Goal: Task Accomplishment & Management: Complete application form

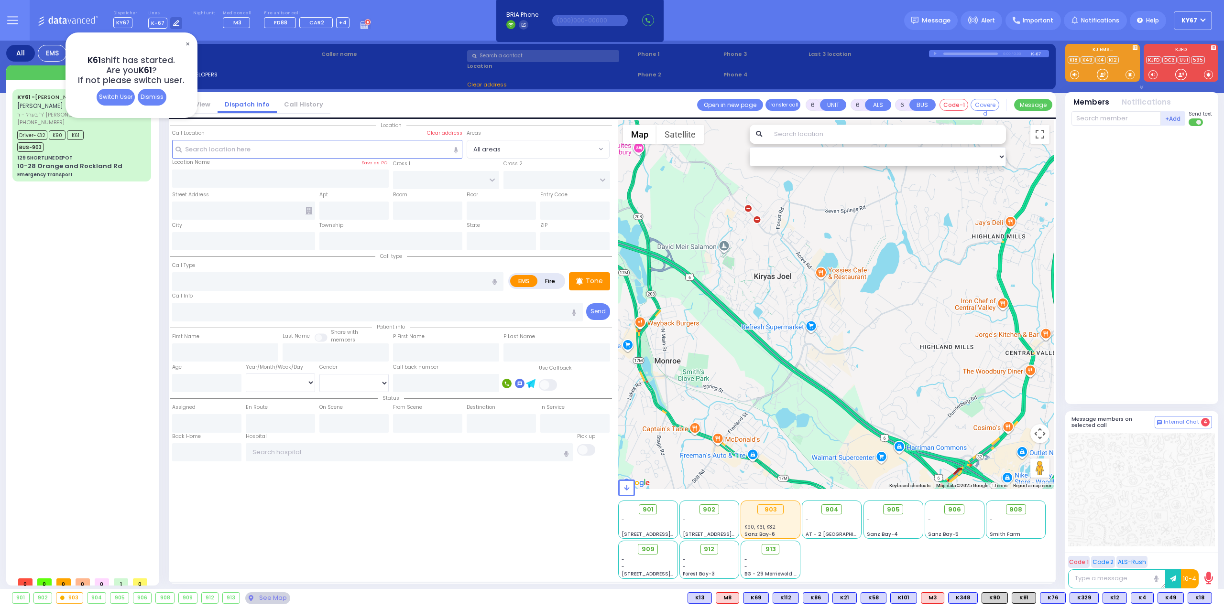
select select
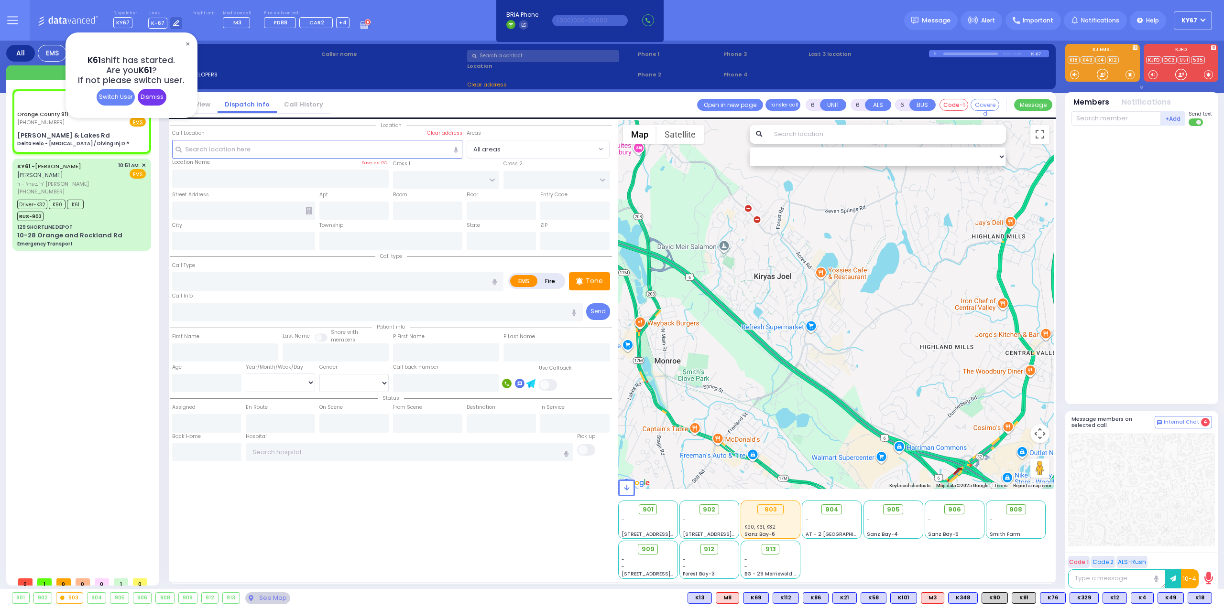
click at [149, 97] on div "Dismiss" at bounding box center [152, 97] width 29 height 17
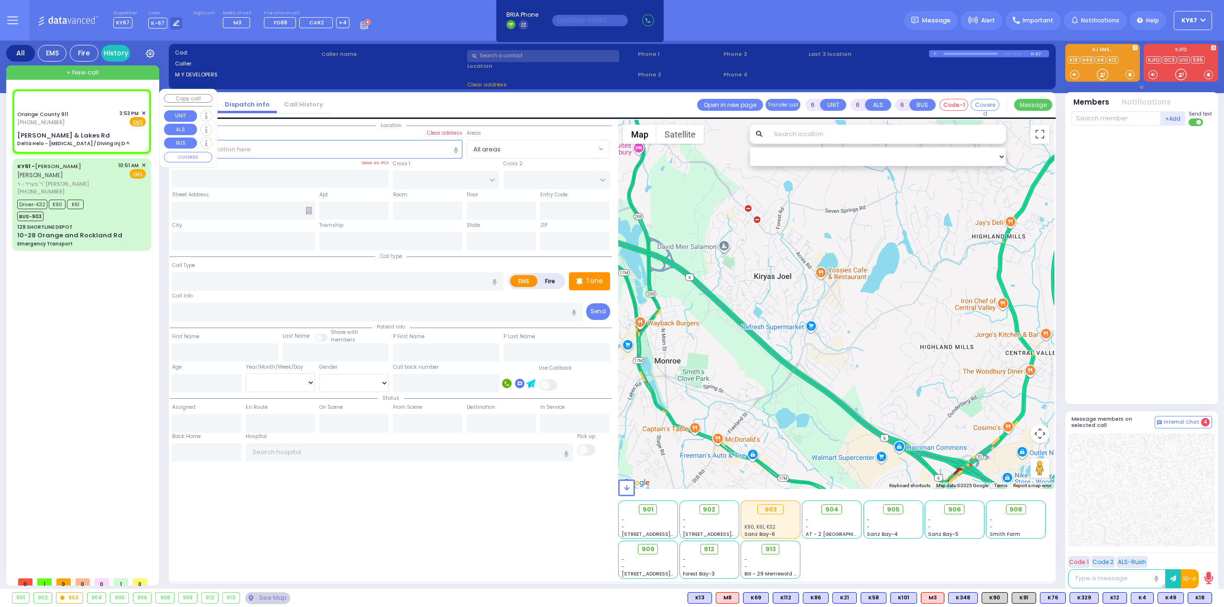
select select
type input "Delta Helo - [MEDICAL_DATA] / Diving Inj D ^"
radio input "true"
type input "Nature: : Delta Helo - [MEDICAL_DATA] / Diving Inj D ^ Address: : [PERSON_NAME]…"
select select
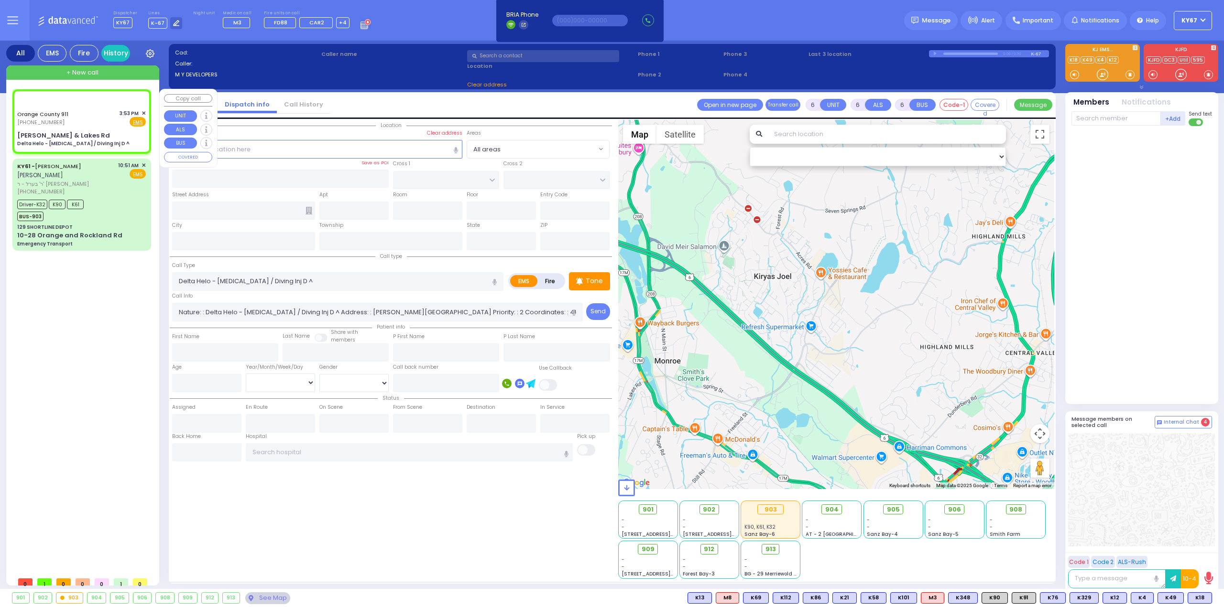
select select "Hatzalah Garages"
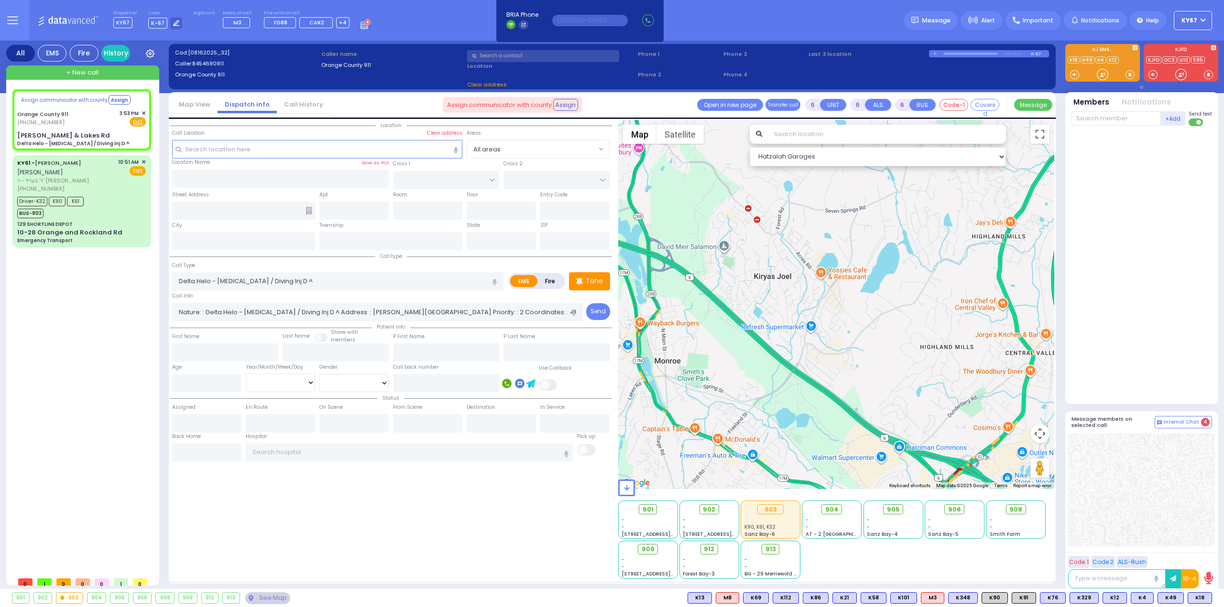
select select
radio input "true"
select select
select select "Hatzalah Garages"
type input "[PERSON_NAME] & Lakes Rd"
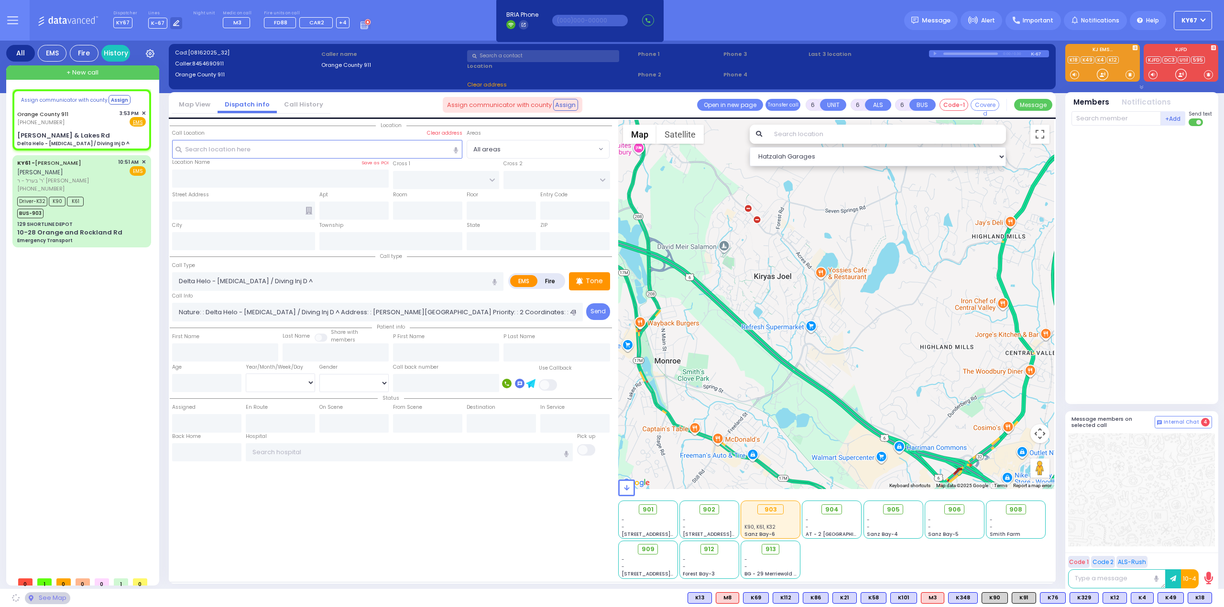
type input "Monroe"
type input "[US_STATE]"
type input "10950"
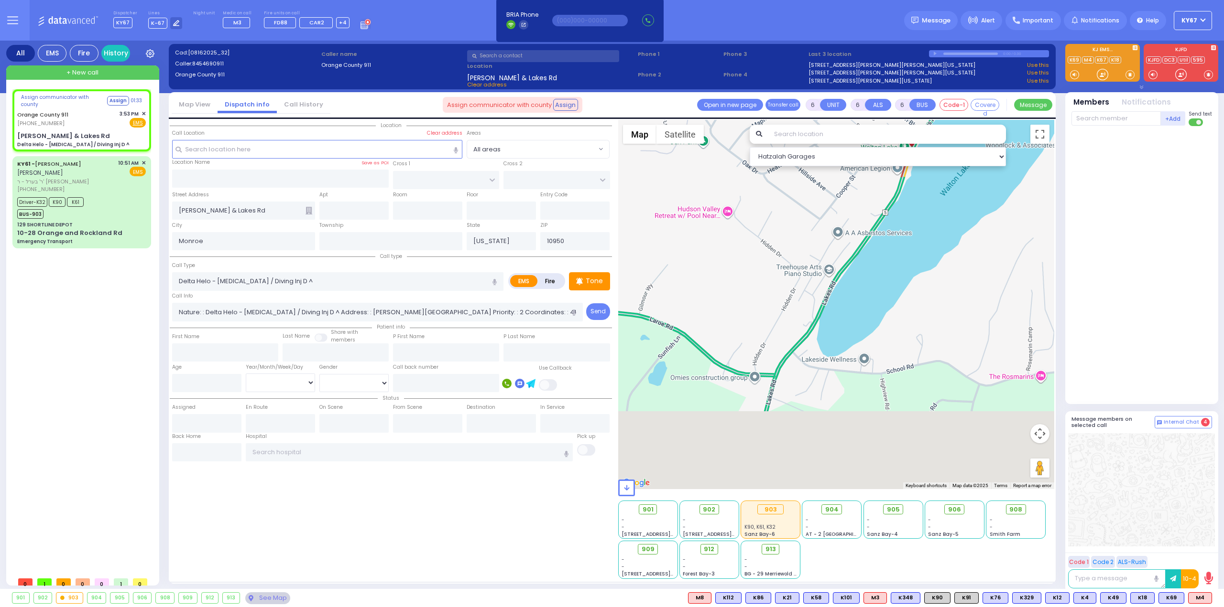
drag, startPoint x: 883, startPoint y: 372, endPoint x: 929, endPoint y: 193, distance: 185.5
click at [929, 193] on div at bounding box center [836, 304] width 436 height 369
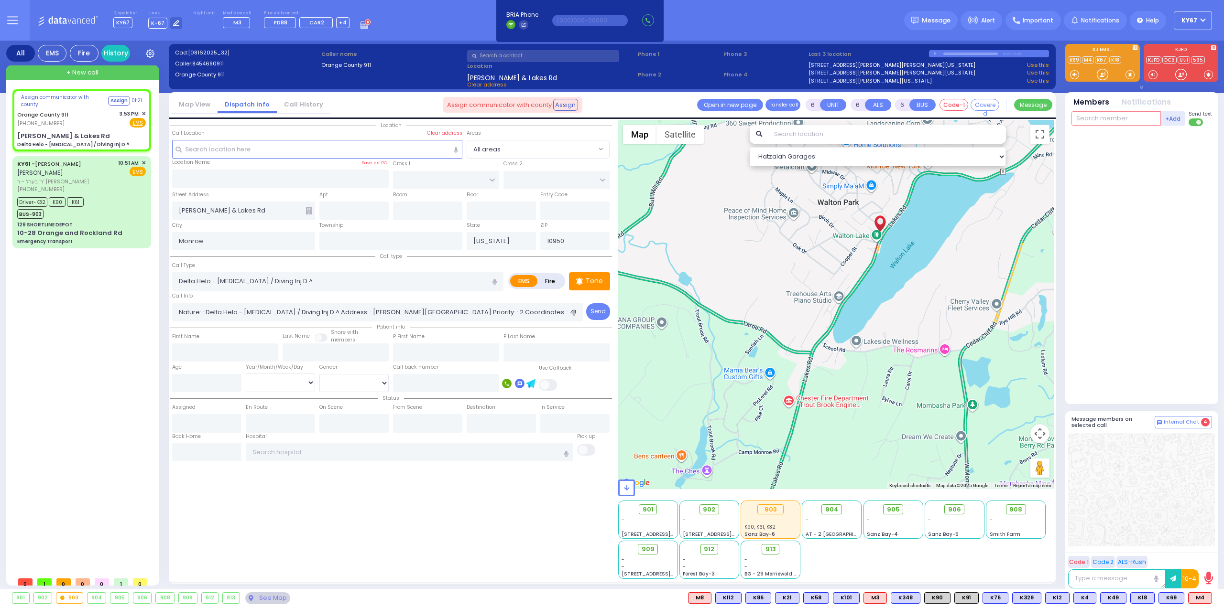
click at [1111, 118] on input "text" at bounding box center [1115, 118] width 89 height 14
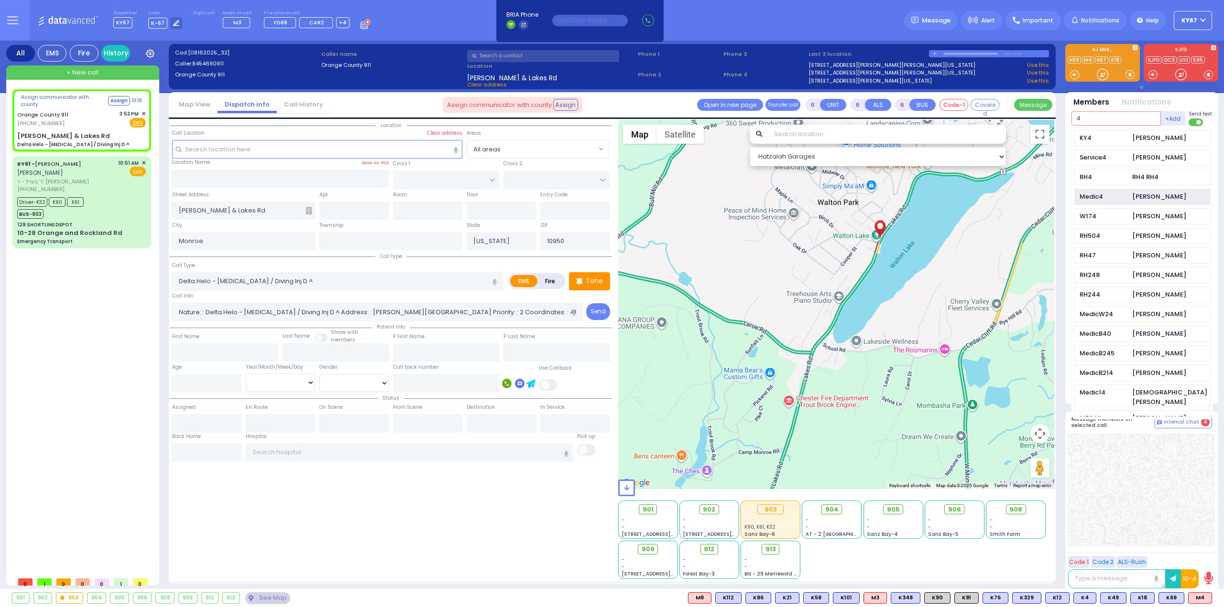
type input "4"
click at [1130, 191] on div "Medic4 [PERSON_NAME]" at bounding box center [1142, 197] width 136 height 17
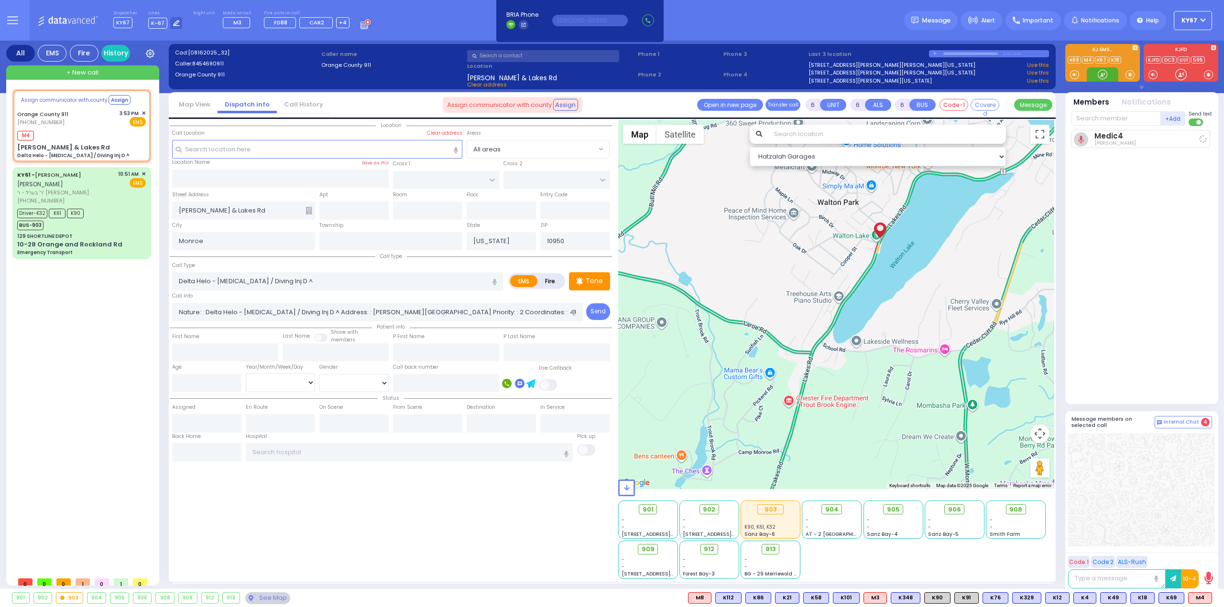
select select
radio input "true"
select select
type input "15:54"
select select "Hatzalah Garages"
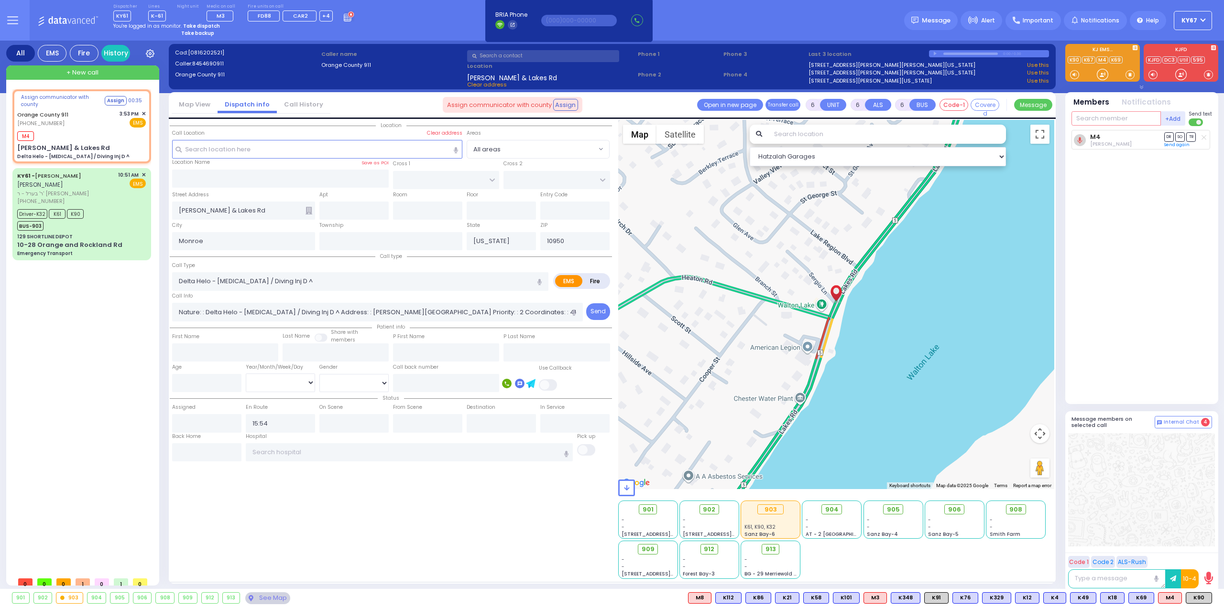
click at [1116, 117] on input "text" at bounding box center [1115, 118] width 89 height 14
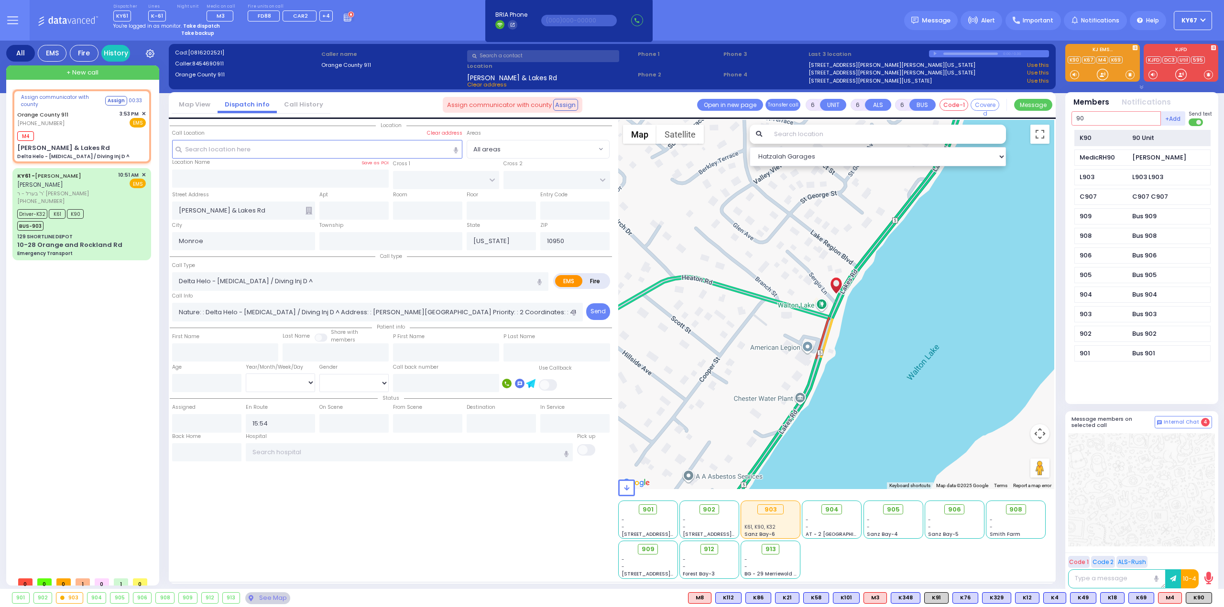
type input "90"
click at [1127, 137] on div "K90 90 Unit" at bounding box center [1142, 138] width 136 height 17
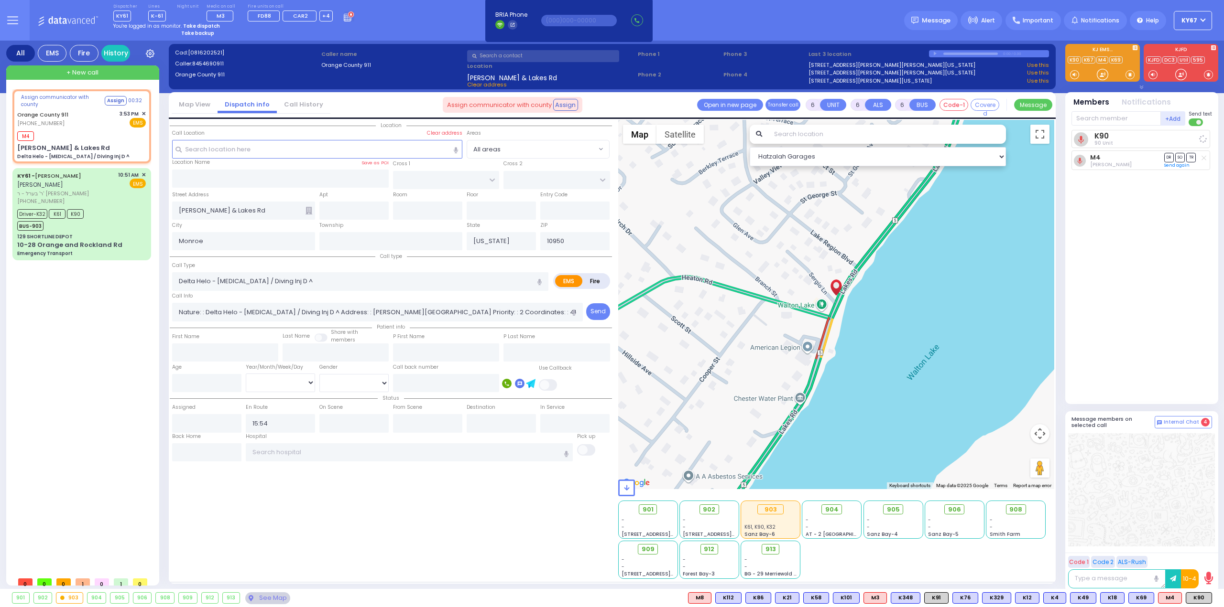
click at [1133, 334] on div "K90 90 Unit M4 DR SO TR" at bounding box center [1142, 263] width 142 height 266
select select
radio input "true"
select select
select select "Hatzalah Garages"
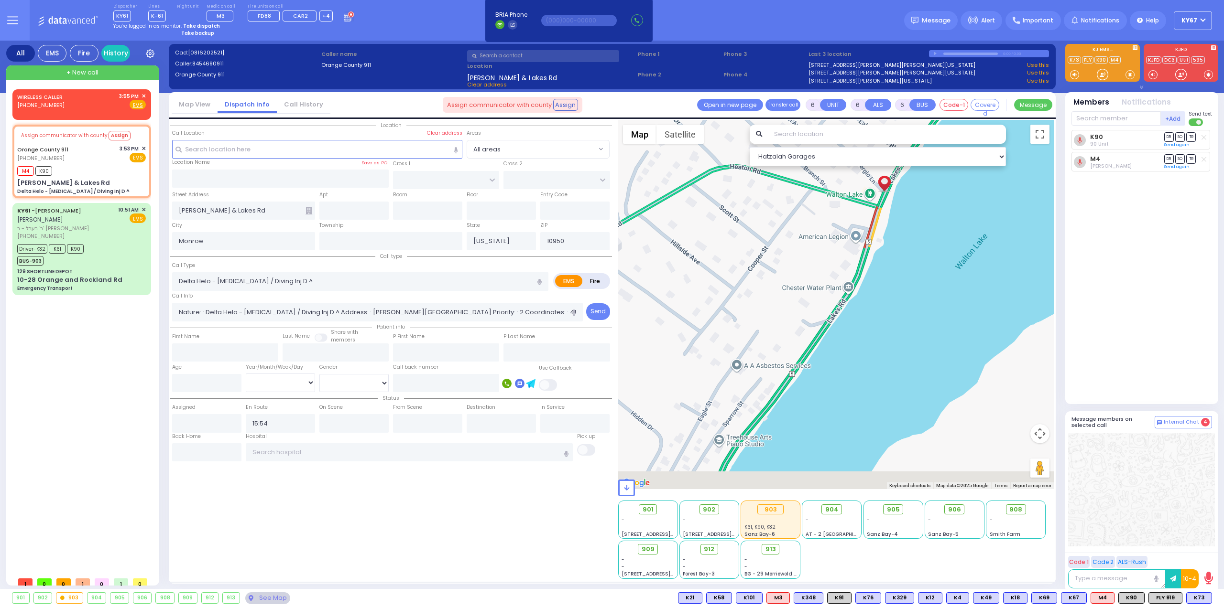
drag, startPoint x: 843, startPoint y: 402, endPoint x: 942, endPoint y: 206, distance: 219.5
click at [942, 206] on div at bounding box center [836, 304] width 436 height 369
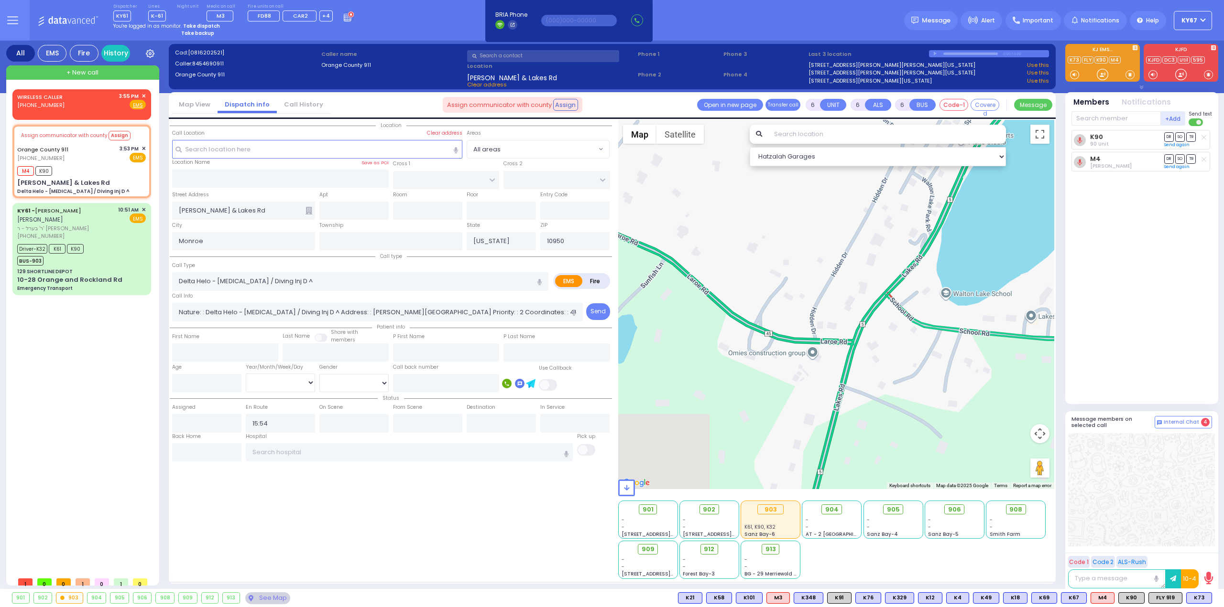
drag, startPoint x: 798, startPoint y: 407, endPoint x: 986, endPoint y: 198, distance: 280.2
click at [986, 198] on div at bounding box center [836, 304] width 436 height 369
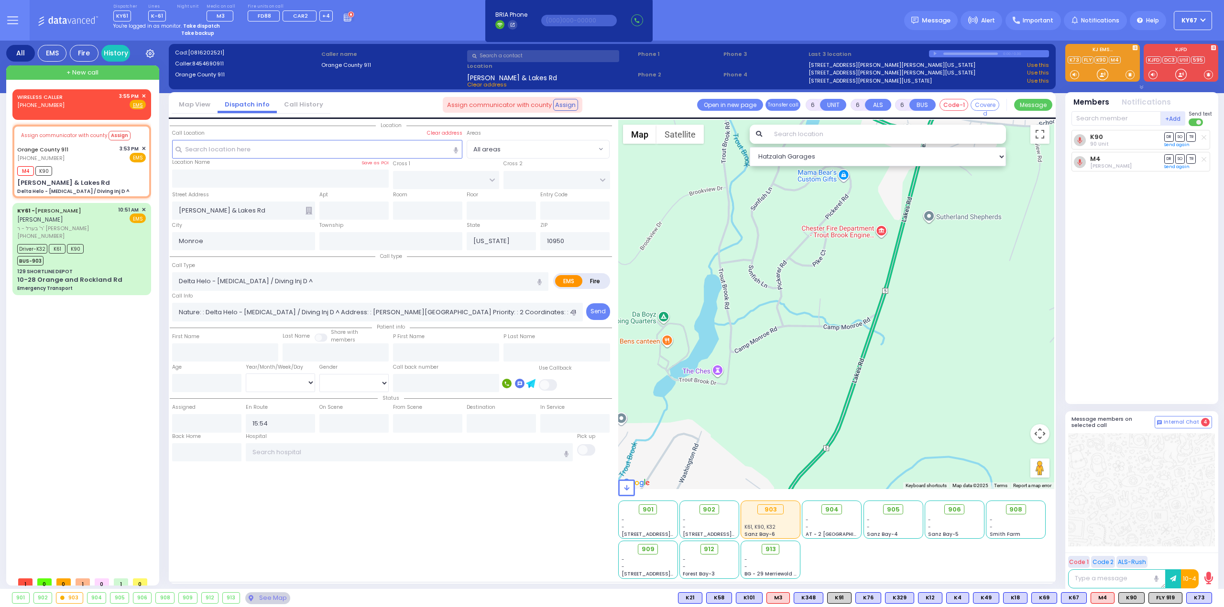
drag, startPoint x: 920, startPoint y: 392, endPoint x: 946, endPoint y: 237, distance: 158.0
click at [944, 222] on div at bounding box center [836, 304] width 436 height 369
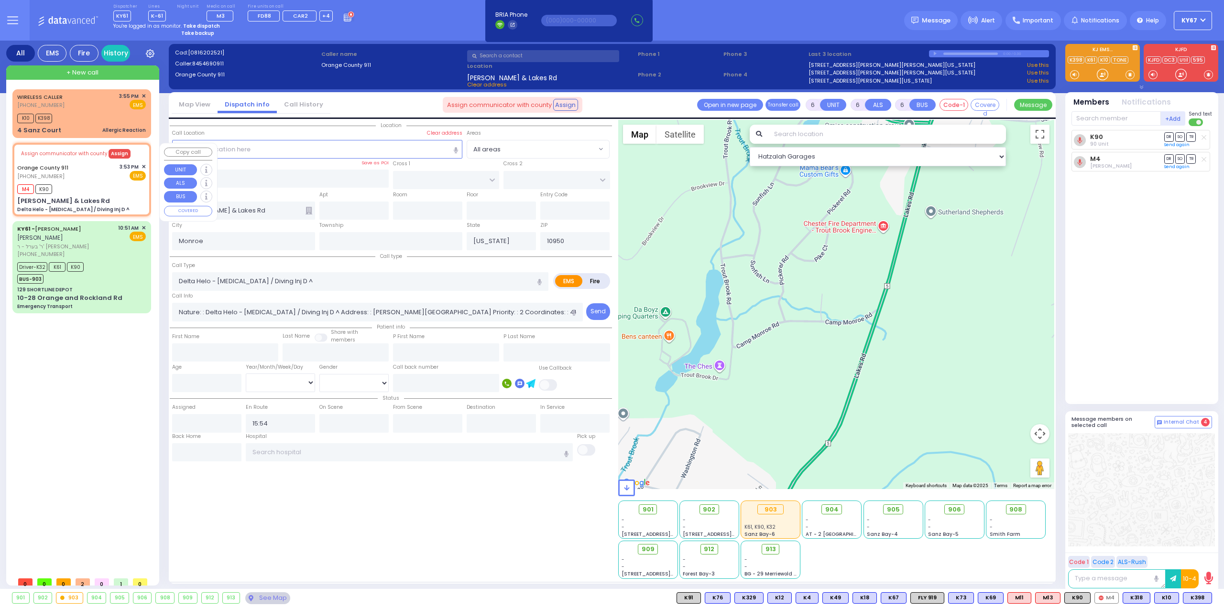
click at [111, 156] on button "Assign" at bounding box center [119, 154] width 22 height 10
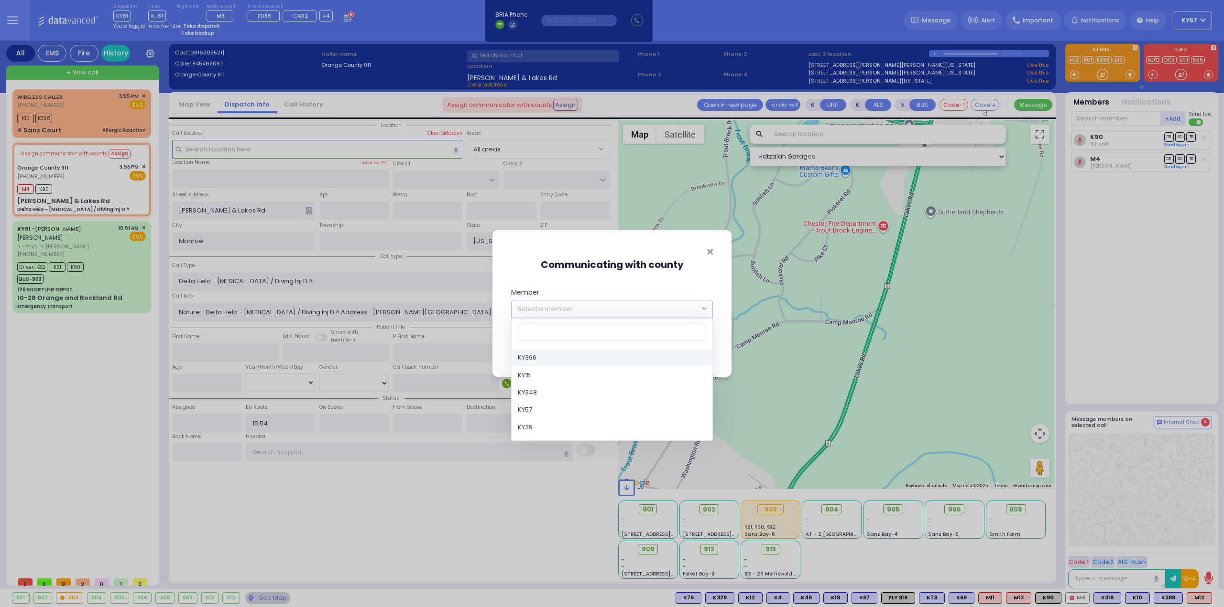
click at [565, 307] on span "Select a member" at bounding box center [545, 309] width 54 height 10
type input "4"
click at [710, 254] on icon "Close" at bounding box center [710, 252] width 6 height 9
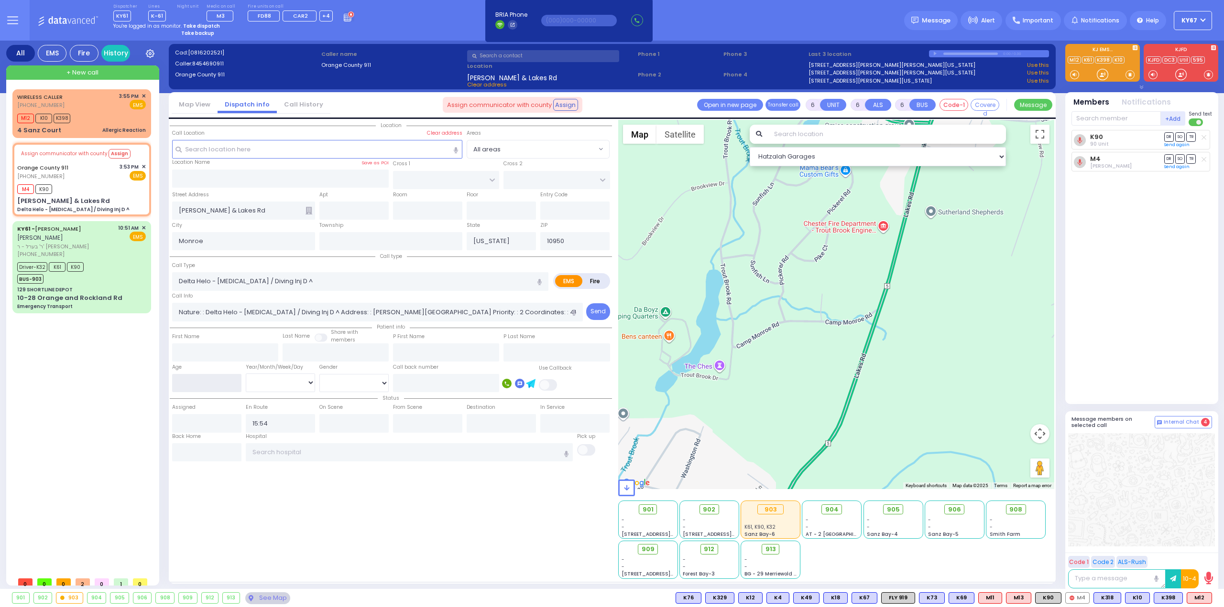
click at [207, 380] on input "number" at bounding box center [206, 383] width 69 height 18
type input "12"
click at [271, 379] on select "Year Month Week Day" at bounding box center [280, 383] width 69 height 18
select select
radio input "true"
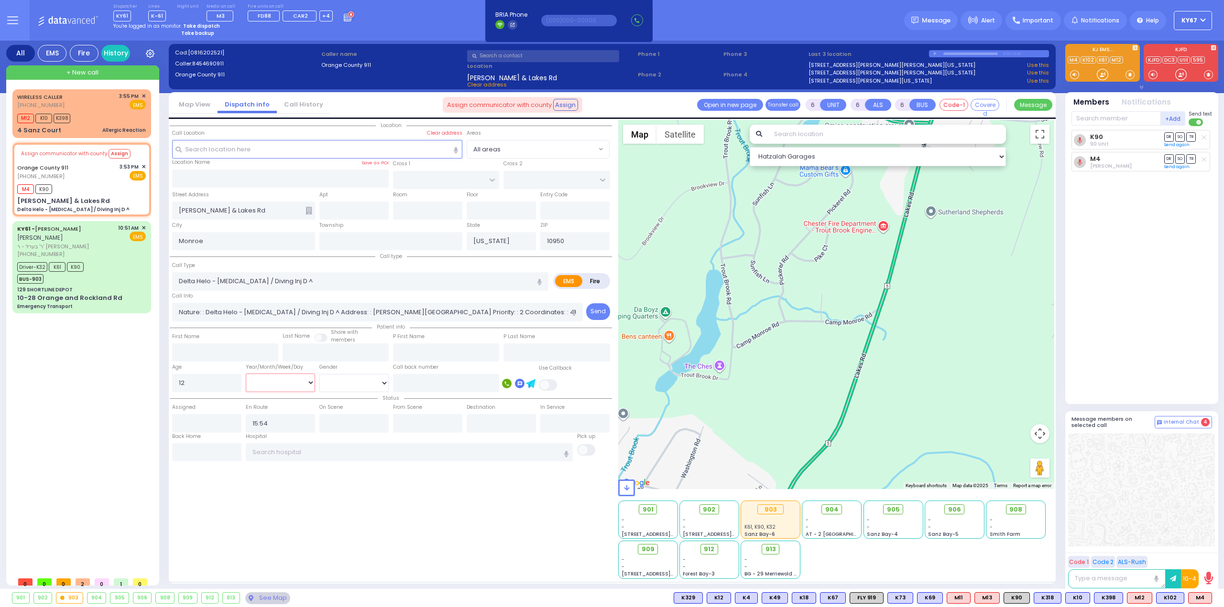
select select
select select "Hatzalah Garages"
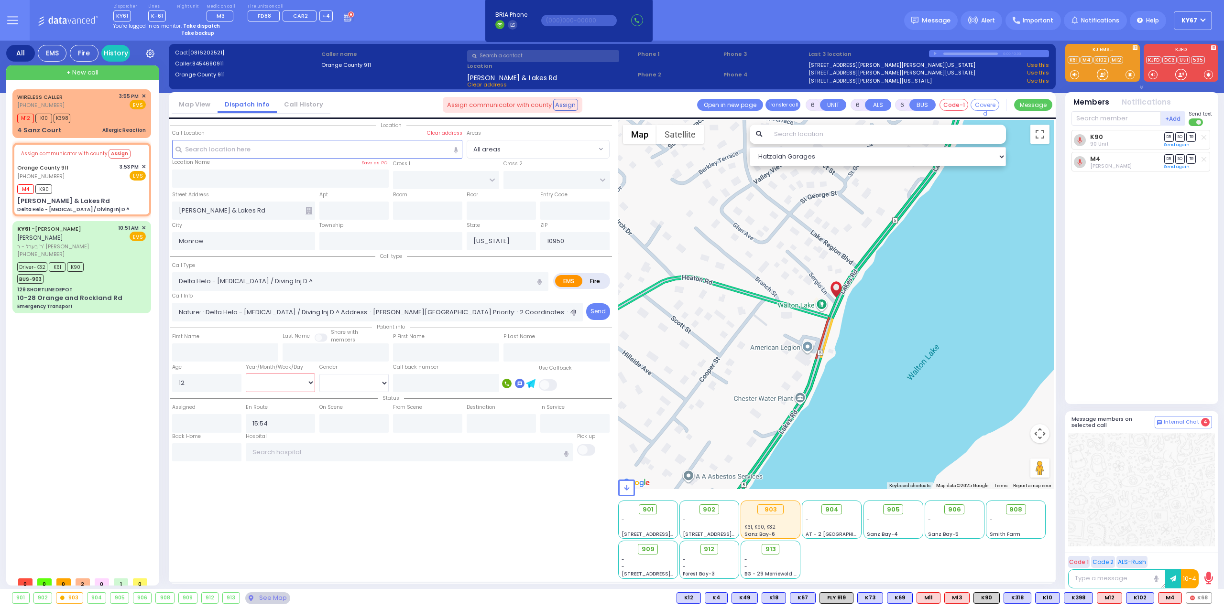
select select "Year"
click at [246, 374] on select "Year Month Week Day" at bounding box center [280, 383] width 69 height 18
select select
radio input "true"
select select "Year"
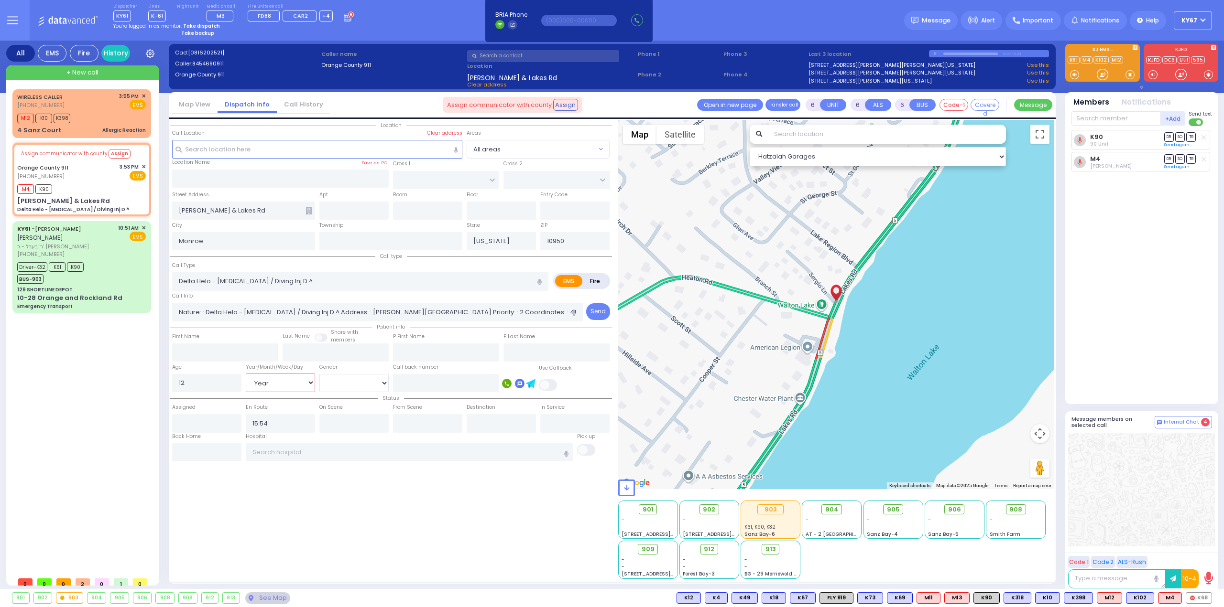
select select "Hatzalah Garages"
click at [485, 558] on div "Location All areas" at bounding box center [391, 349] width 442 height 459
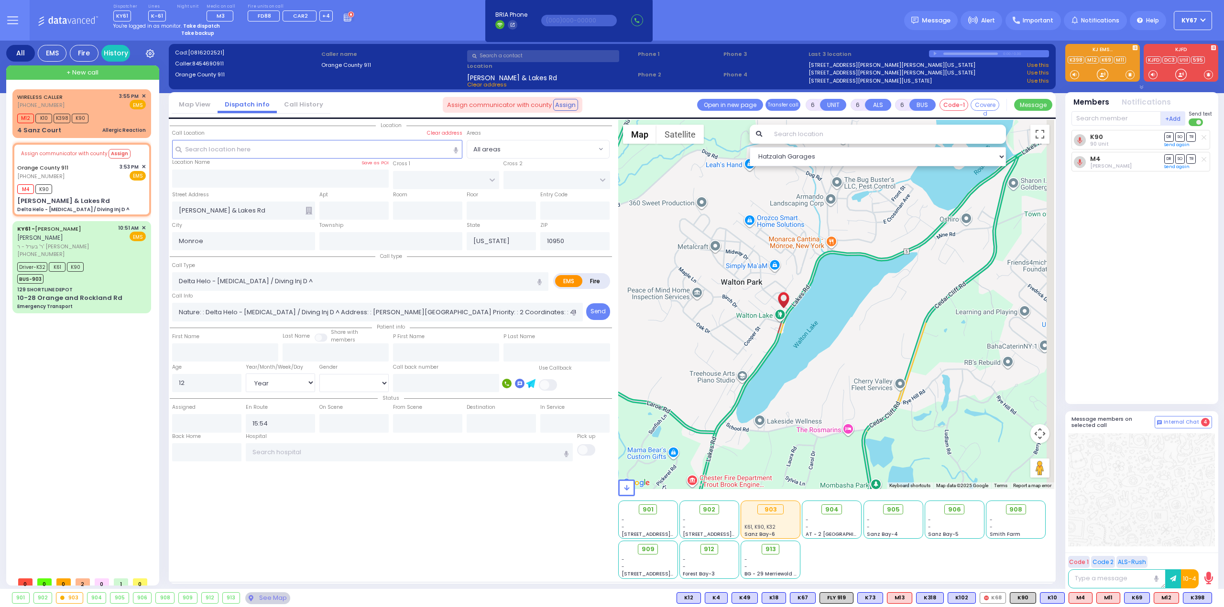
drag, startPoint x: 912, startPoint y: 276, endPoint x: 848, endPoint y: 303, distance: 70.2
click at [848, 303] on div at bounding box center [836, 304] width 436 height 369
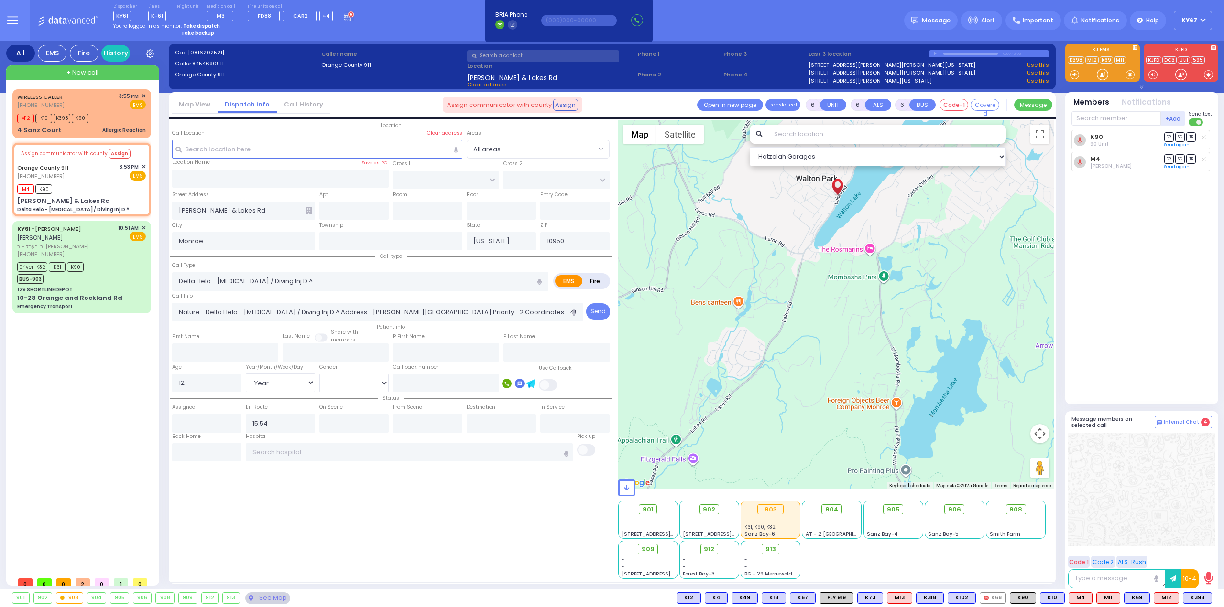
drag, startPoint x: 821, startPoint y: 381, endPoint x: 851, endPoint y: 261, distance: 123.6
click at [851, 261] on div at bounding box center [836, 304] width 436 height 369
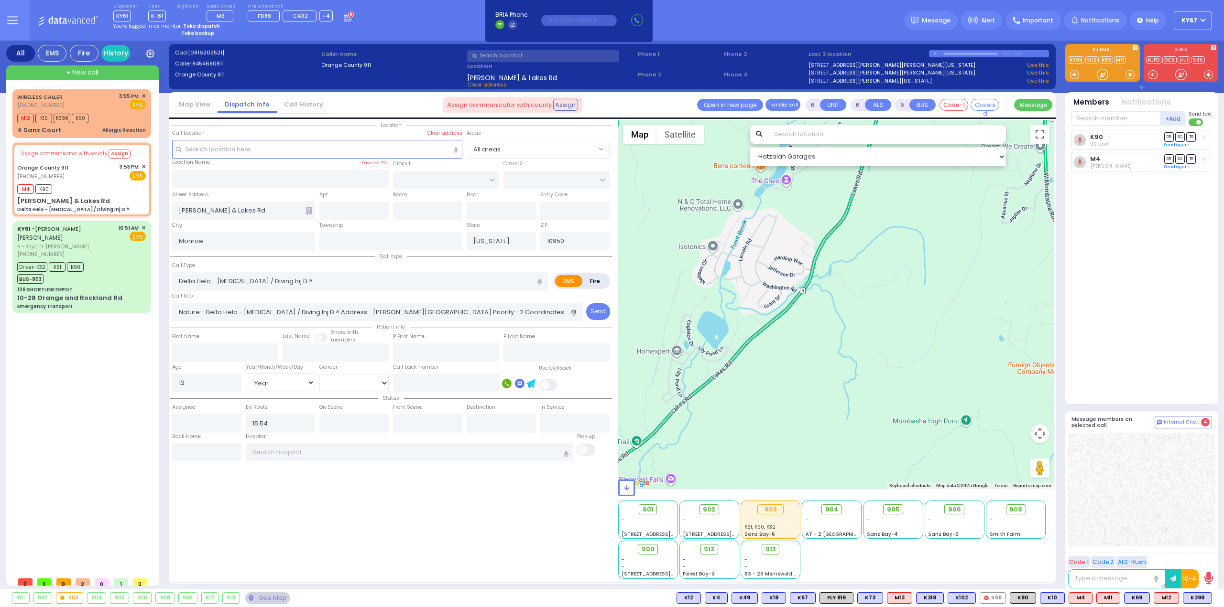
drag, startPoint x: 790, startPoint y: 374, endPoint x: 865, endPoint y: 206, distance: 183.8
click at [865, 206] on div at bounding box center [836, 304] width 436 height 369
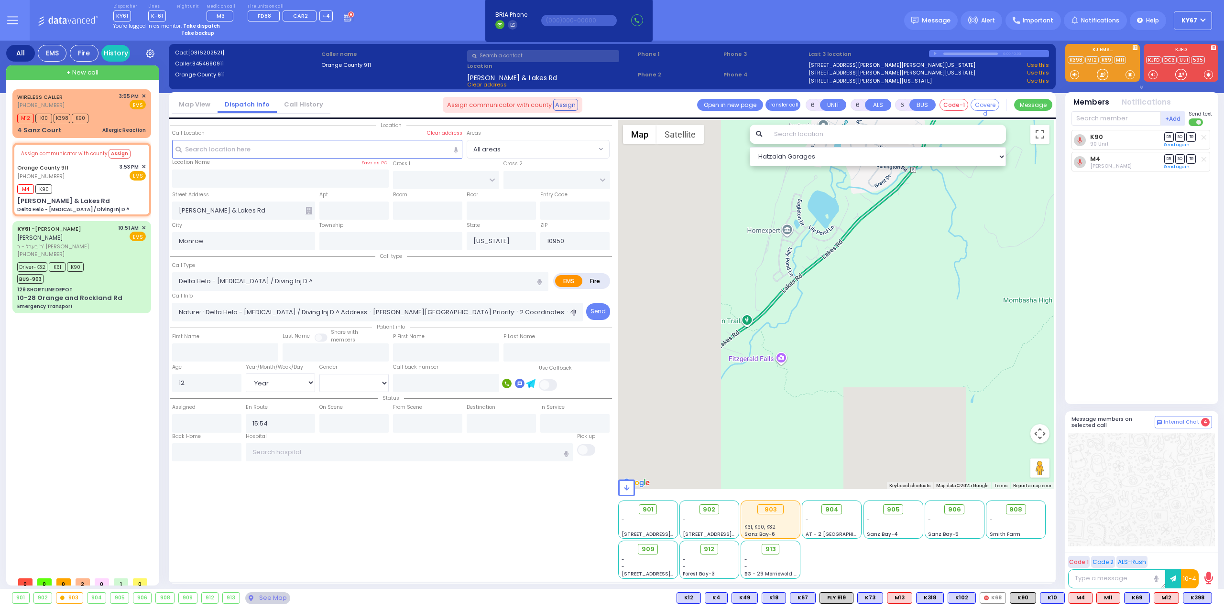
drag, startPoint x: 804, startPoint y: 325, endPoint x: 938, endPoint y: 190, distance: 189.9
click at [938, 190] on div at bounding box center [836, 304] width 436 height 369
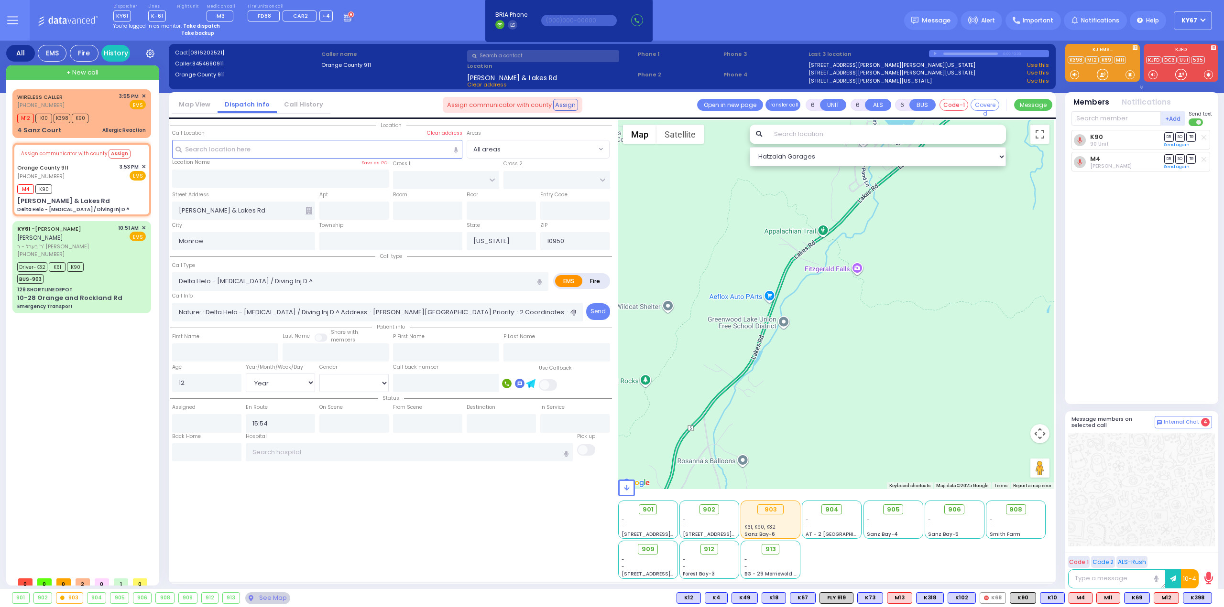
drag, startPoint x: 793, startPoint y: 366, endPoint x: 892, endPoint y: 183, distance: 208.3
click at [891, 186] on div at bounding box center [836, 304] width 436 height 369
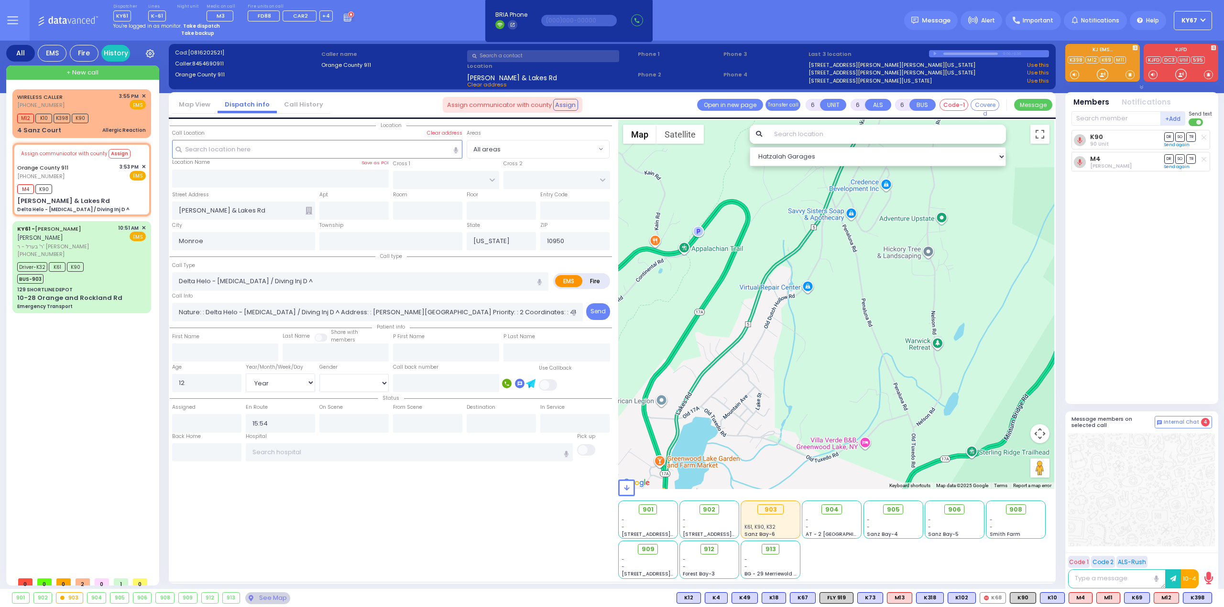
drag, startPoint x: 817, startPoint y: 344, endPoint x: 883, endPoint y: 203, distance: 155.9
click at [883, 203] on div at bounding box center [836, 304] width 436 height 369
drag, startPoint x: 933, startPoint y: 173, endPoint x: 776, endPoint y: 358, distance: 242.7
click at [776, 358] on div at bounding box center [836, 304] width 436 height 369
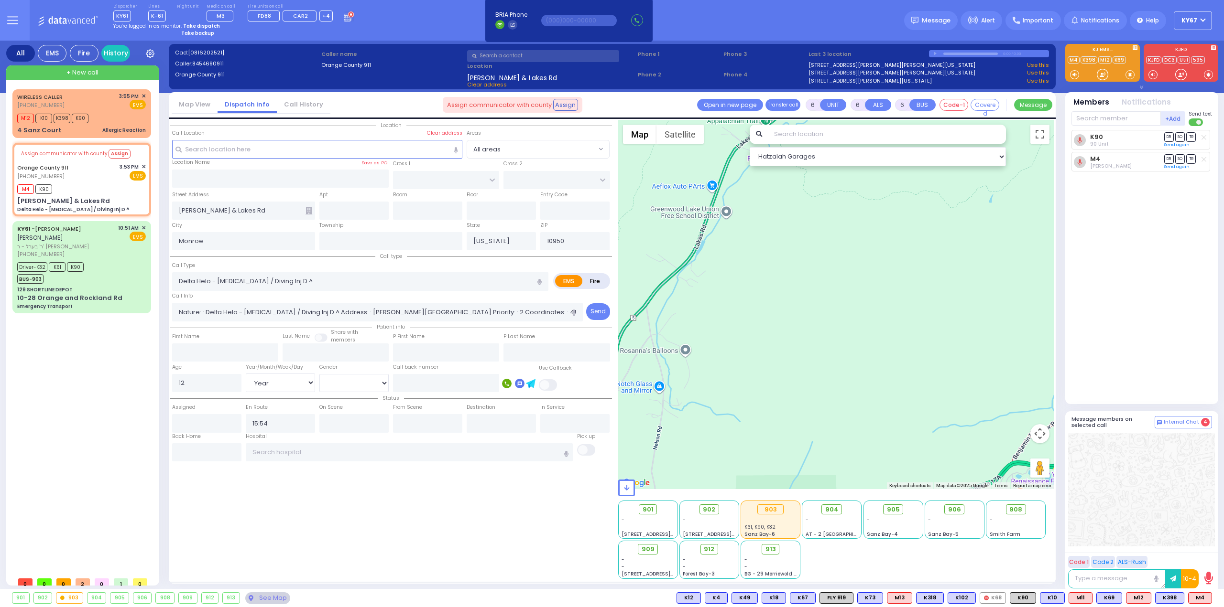
drag, startPoint x: 842, startPoint y: 253, endPoint x: 745, endPoint y: 385, distance: 164.1
click at [748, 380] on div at bounding box center [836, 304] width 436 height 369
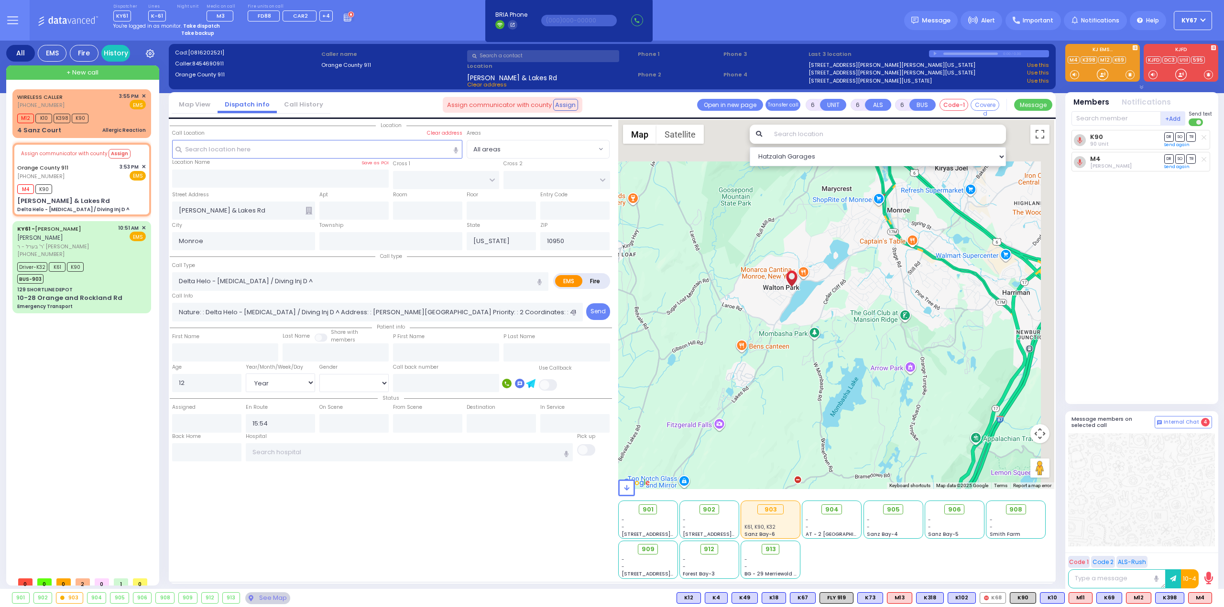
drag, startPoint x: 840, startPoint y: 268, endPoint x: 809, endPoint y: 340, distance: 78.8
click at [809, 340] on div at bounding box center [836, 304] width 436 height 369
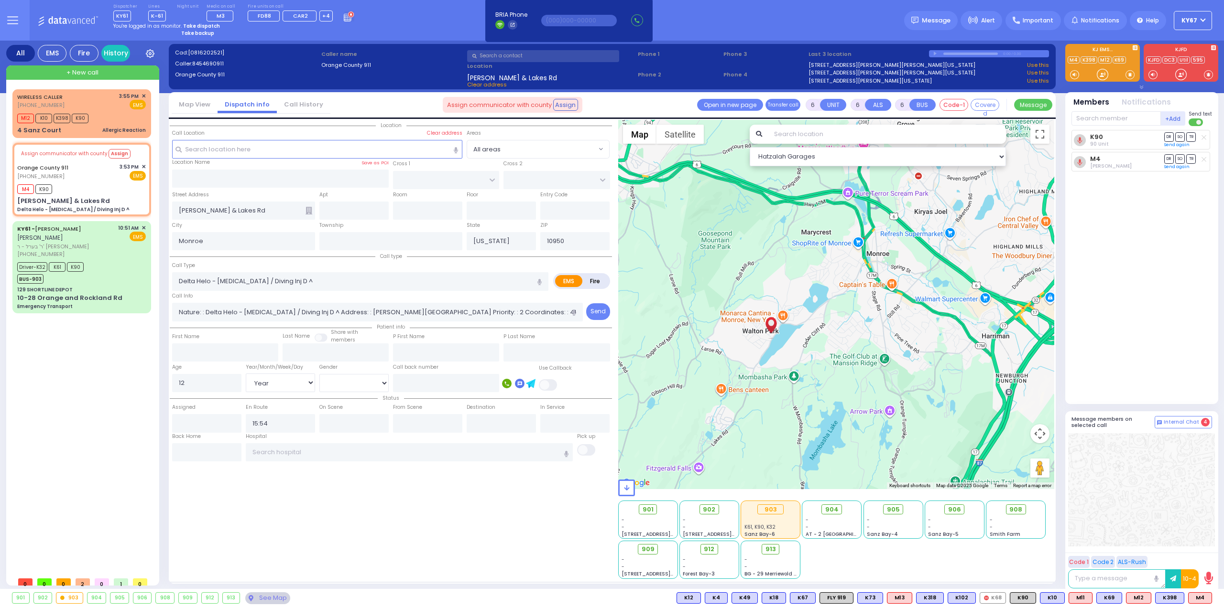
drag, startPoint x: 894, startPoint y: 291, endPoint x: 874, endPoint y: 333, distance: 46.4
click at [874, 333] on div at bounding box center [836, 304] width 436 height 369
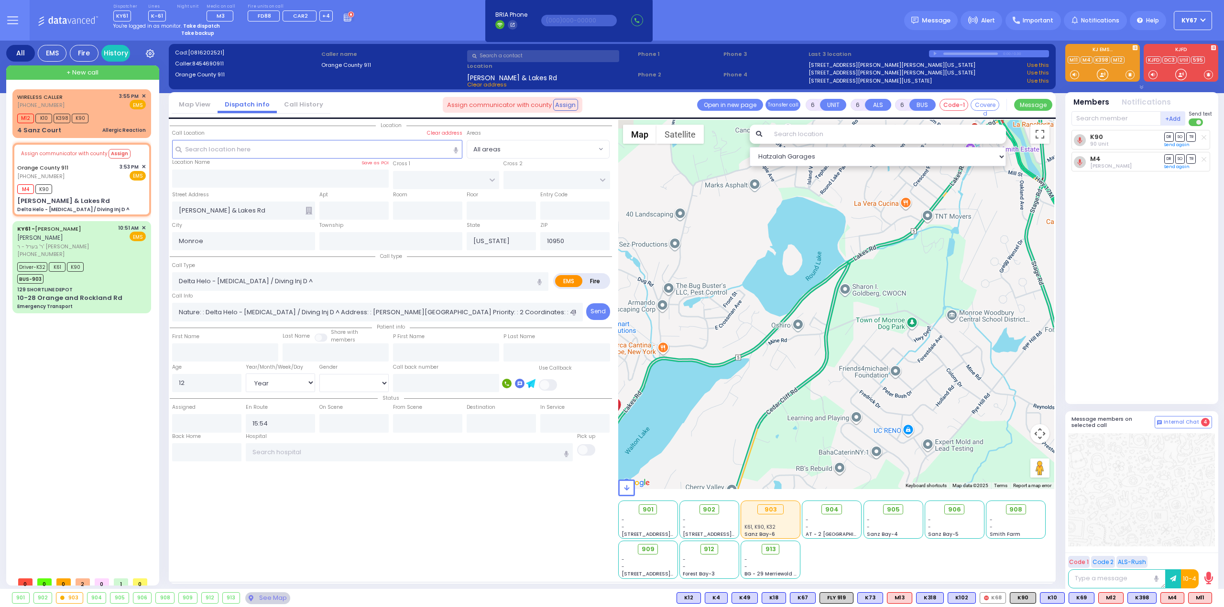
drag, startPoint x: 793, startPoint y: 308, endPoint x: 913, endPoint y: 232, distance: 141.6
click at [913, 232] on div at bounding box center [836, 304] width 436 height 369
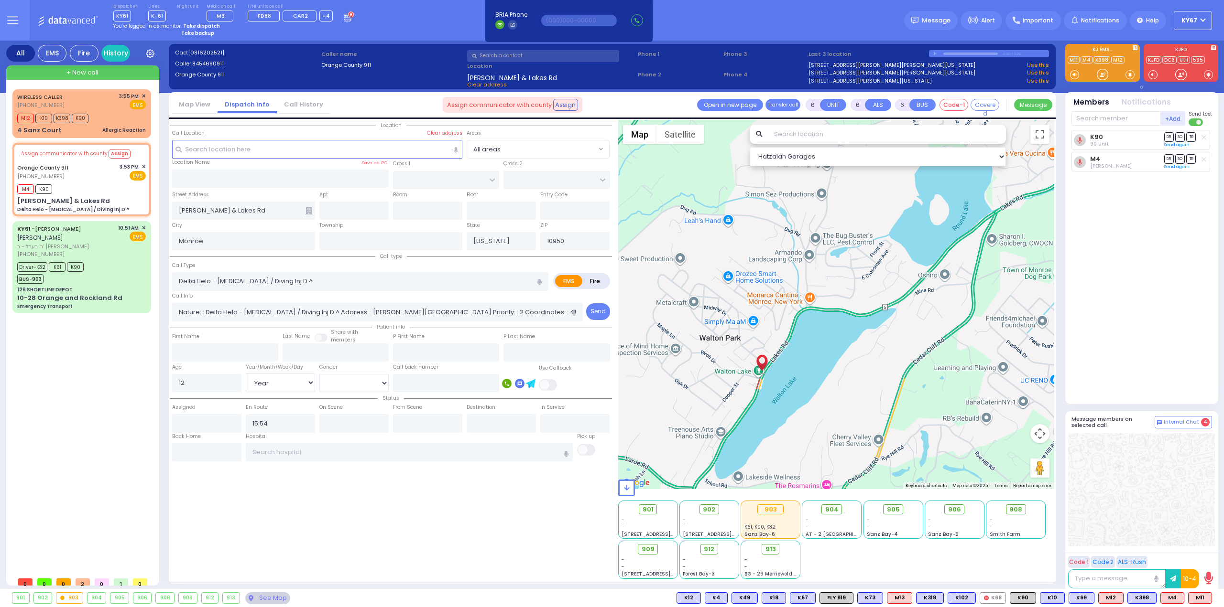
drag, startPoint x: 709, startPoint y: 354, endPoint x: 841, endPoint y: 313, distance: 138.2
click at [841, 313] on div at bounding box center [836, 304] width 436 height 369
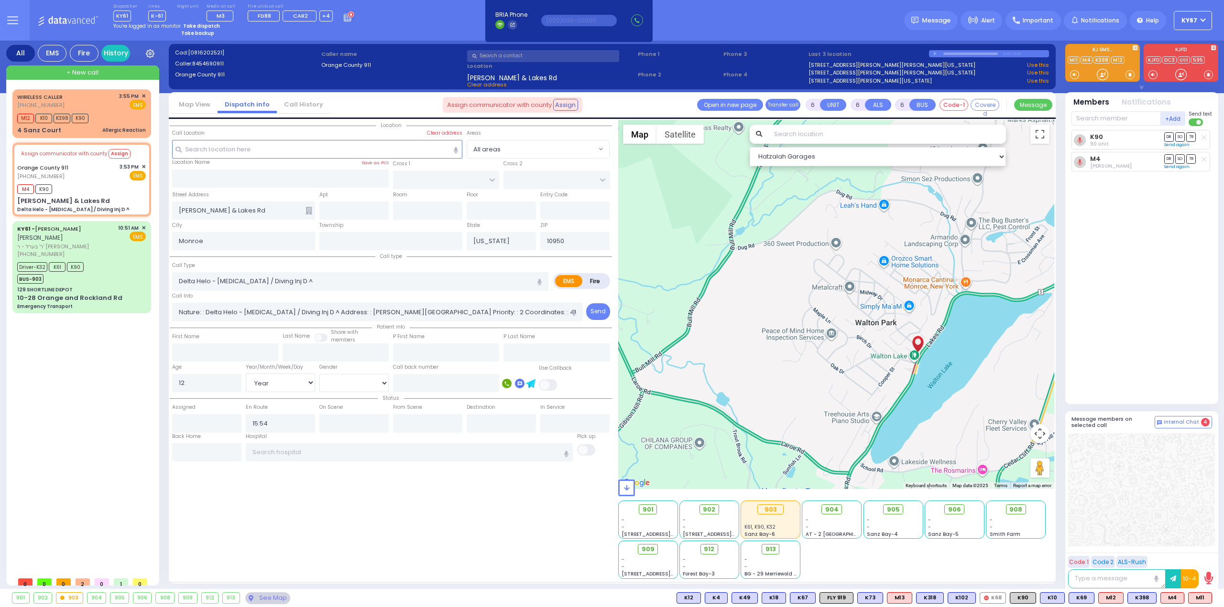
drag, startPoint x: 832, startPoint y: 217, endPoint x: 985, endPoint y: 200, distance: 153.8
click at [985, 200] on div at bounding box center [836, 304] width 436 height 369
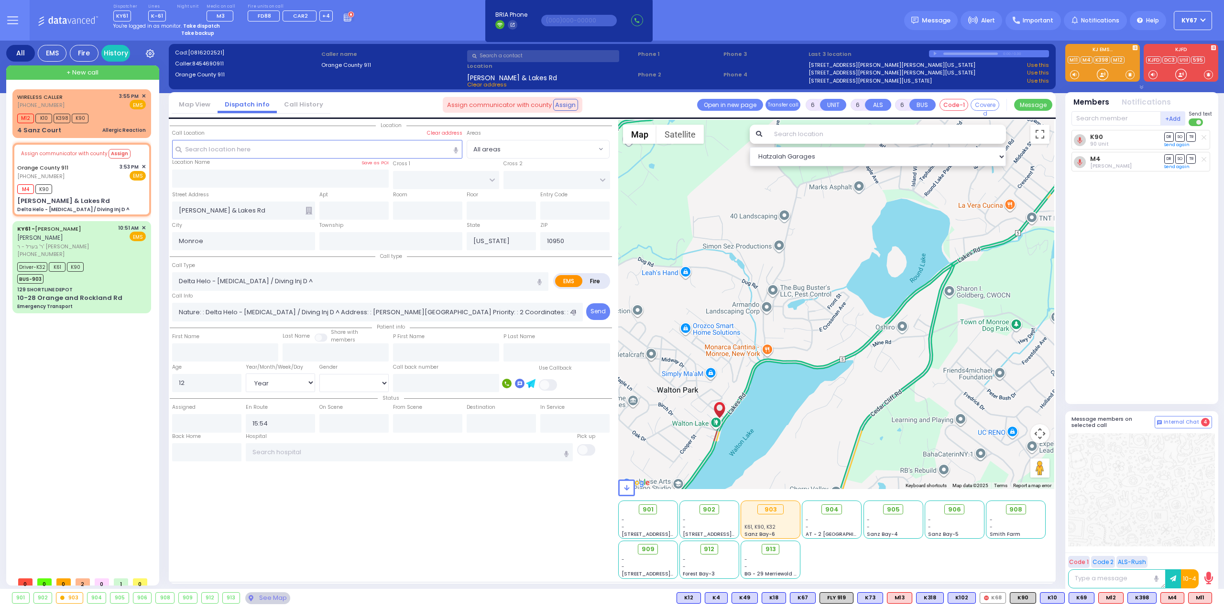
drag, startPoint x: 931, startPoint y: 287, endPoint x: 746, endPoint y: 349, distance: 195.6
click at [733, 352] on div at bounding box center [836, 304] width 436 height 369
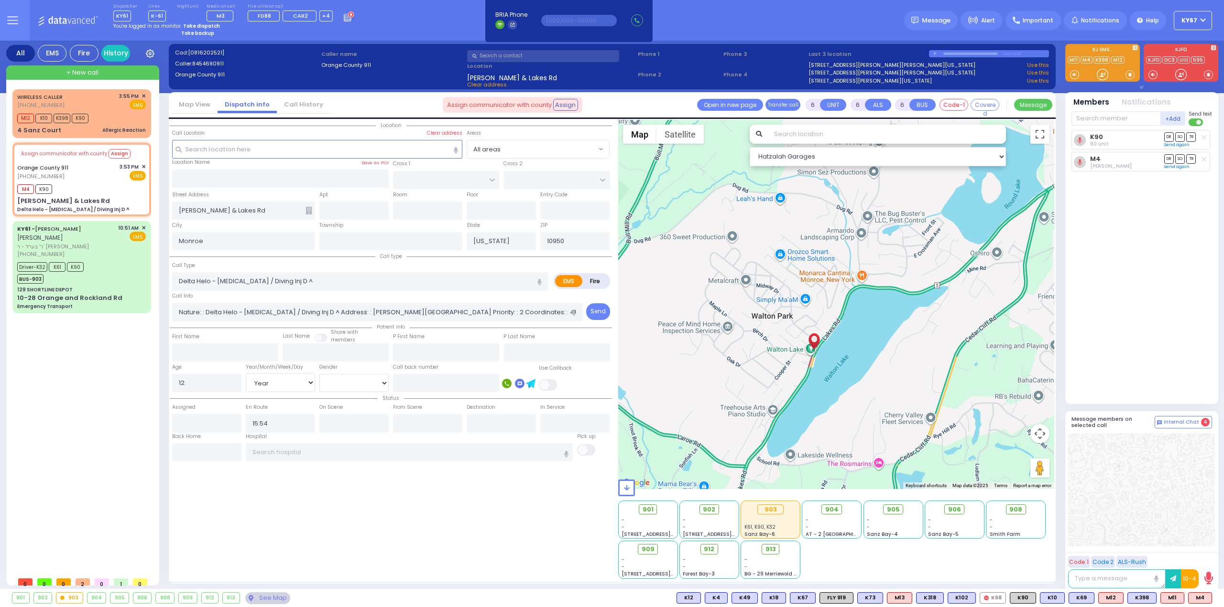
drag, startPoint x: 731, startPoint y: 355, endPoint x: 828, endPoint y: 280, distance: 122.6
click at [828, 280] on div at bounding box center [836, 304] width 436 height 369
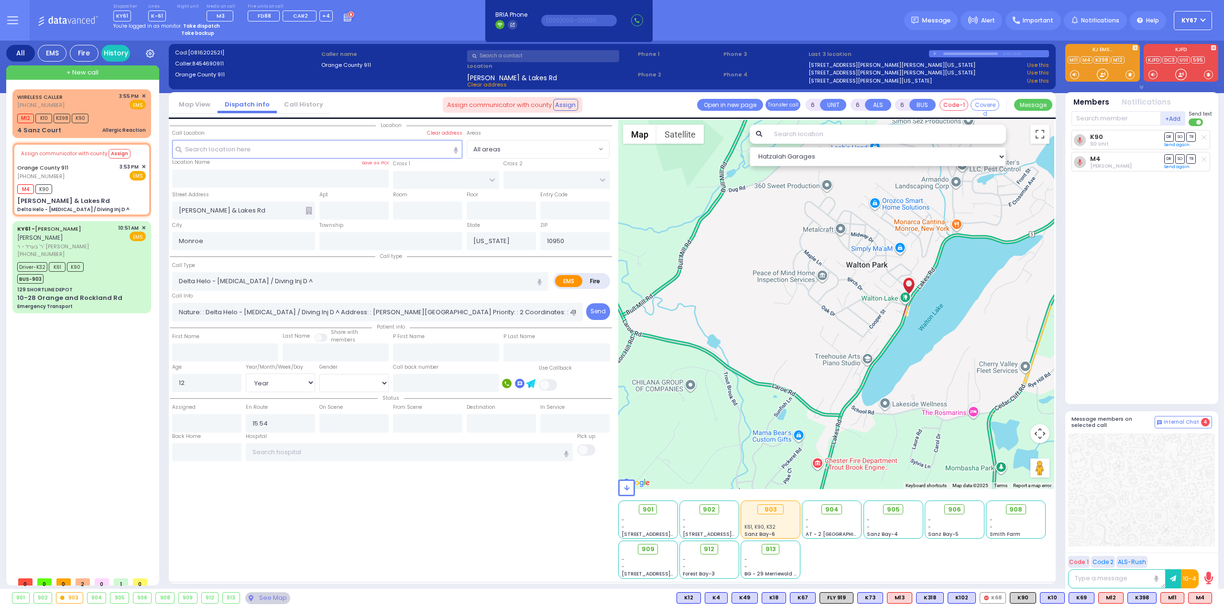
drag, startPoint x: 765, startPoint y: 296, endPoint x: 860, endPoint y: 245, distance: 108.4
click at [860, 245] on div at bounding box center [836, 304] width 436 height 369
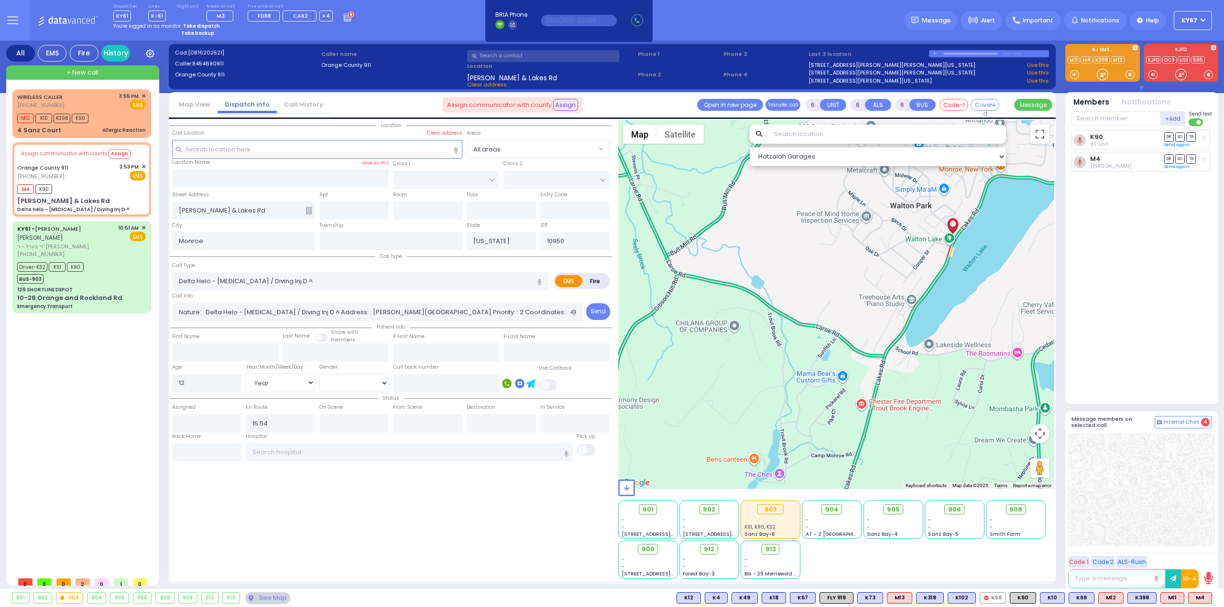
drag, startPoint x: 707, startPoint y: 277, endPoint x: 751, endPoint y: 217, distance: 74.8
click at [751, 217] on div at bounding box center [836, 304] width 436 height 369
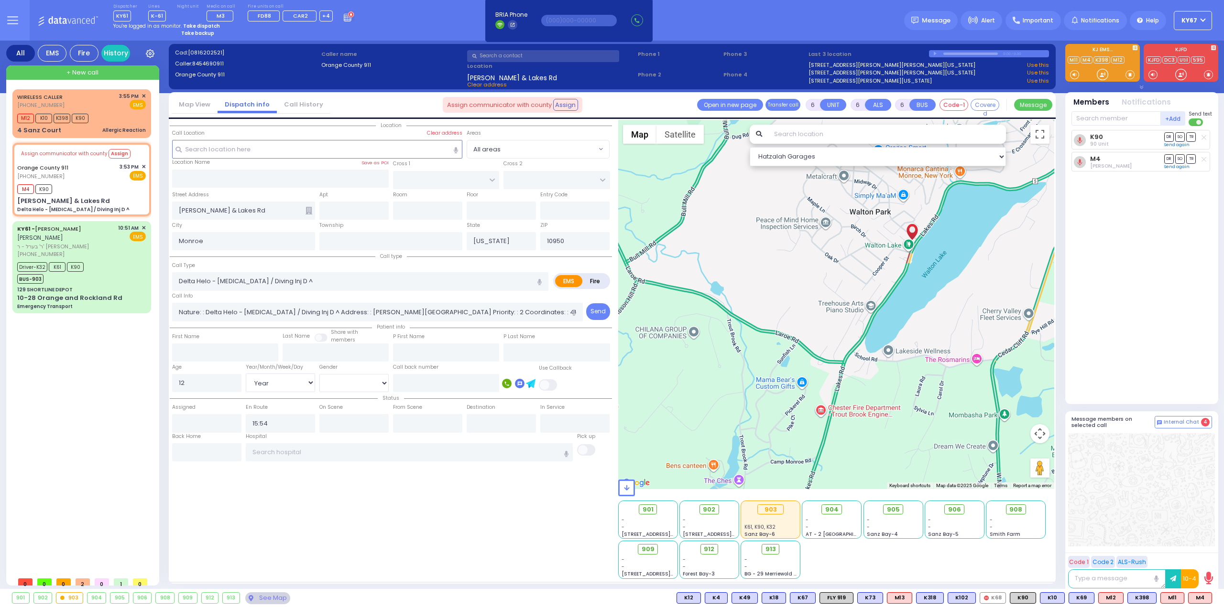
drag, startPoint x: 851, startPoint y: 292, endPoint x: 650, endPoint y: 304, distance: 201.1
click at [653, 304] on div at bounding box center [836, 304] width 436 height 369
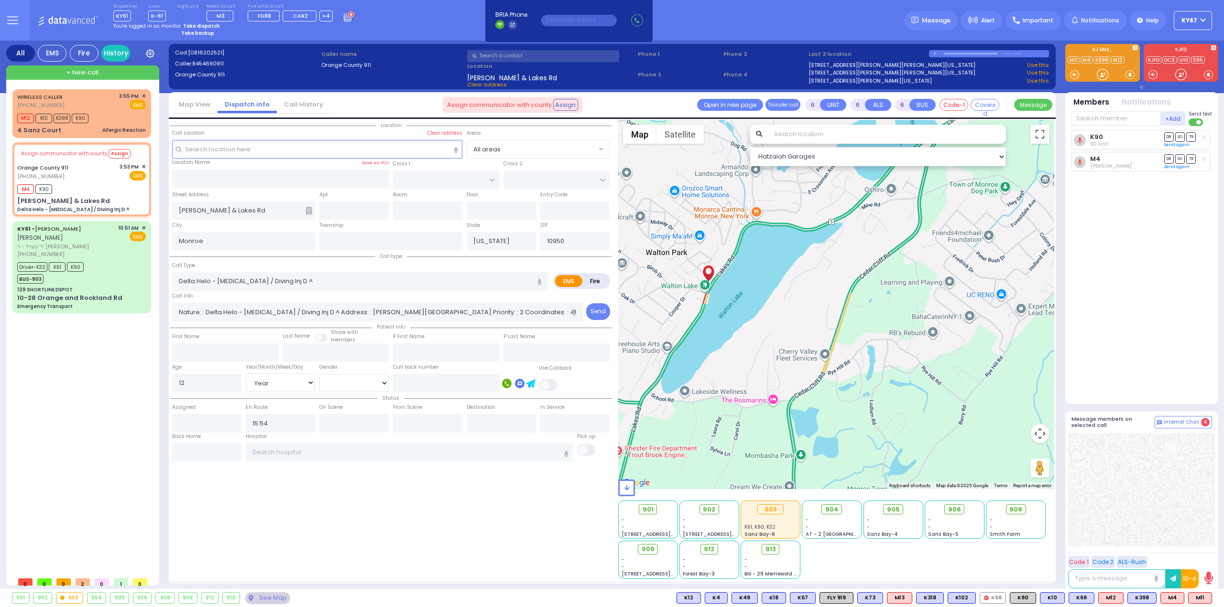
drag, startPoint x: 750, startPoint y: 303, endPoint x: 747, endPoint y: 363, distance: 60.3
click at [747, 363] on div at bounding box center [836, 304] width 436 height 369
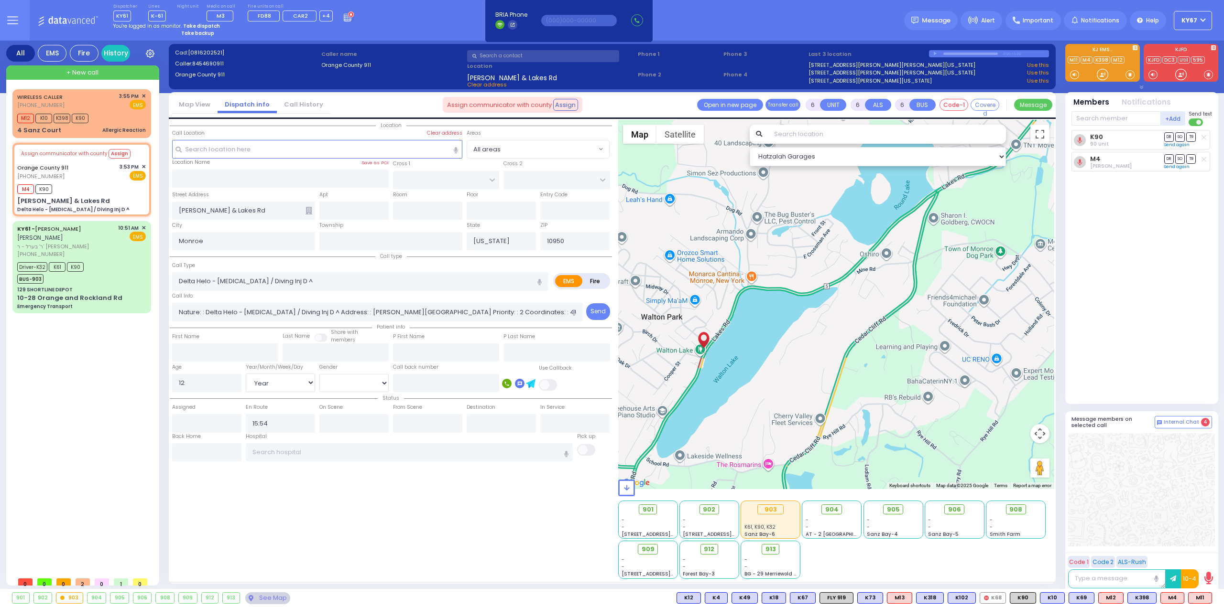
drag, startPoint x: 820, startPoint y: 244, endPoint x: 819, endPoint y: 310, distance: 66.4
click at [819, 310] on div at bounding box center [836, 304] width 436 height 369
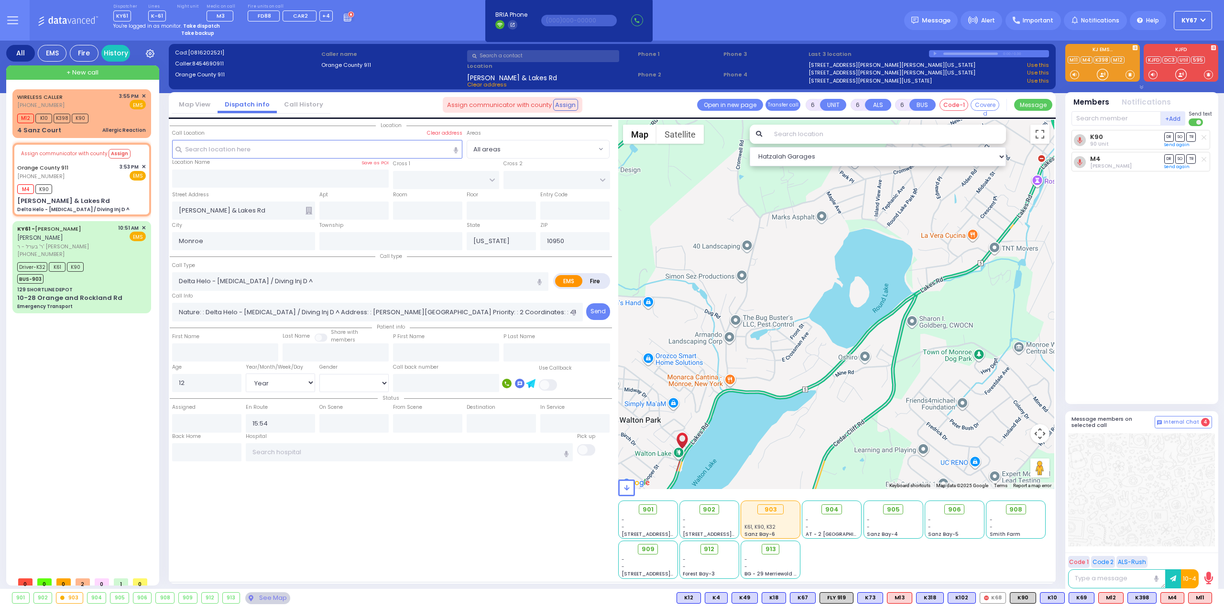
drag, startPoint x: 791, startPoint y: 258, endPoint x: 769, endPoint y: 326, distance: 71.8
click at [769, 326] on div at bounding box center [836, 304] width 436 height 369
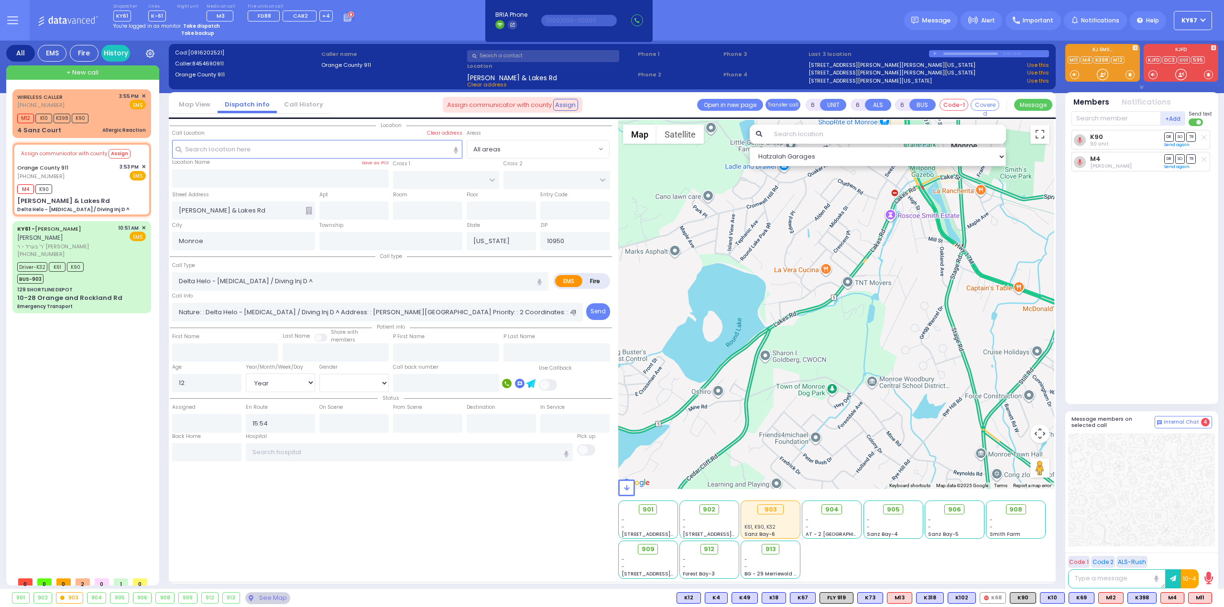
drag, startPoint x: 1009, startPoint y: 283, endPoint x: 863, endPoint y: 315, distance: 150.1
click at [863, 315] on div at bounding box center [836, 304] width 436 height 369
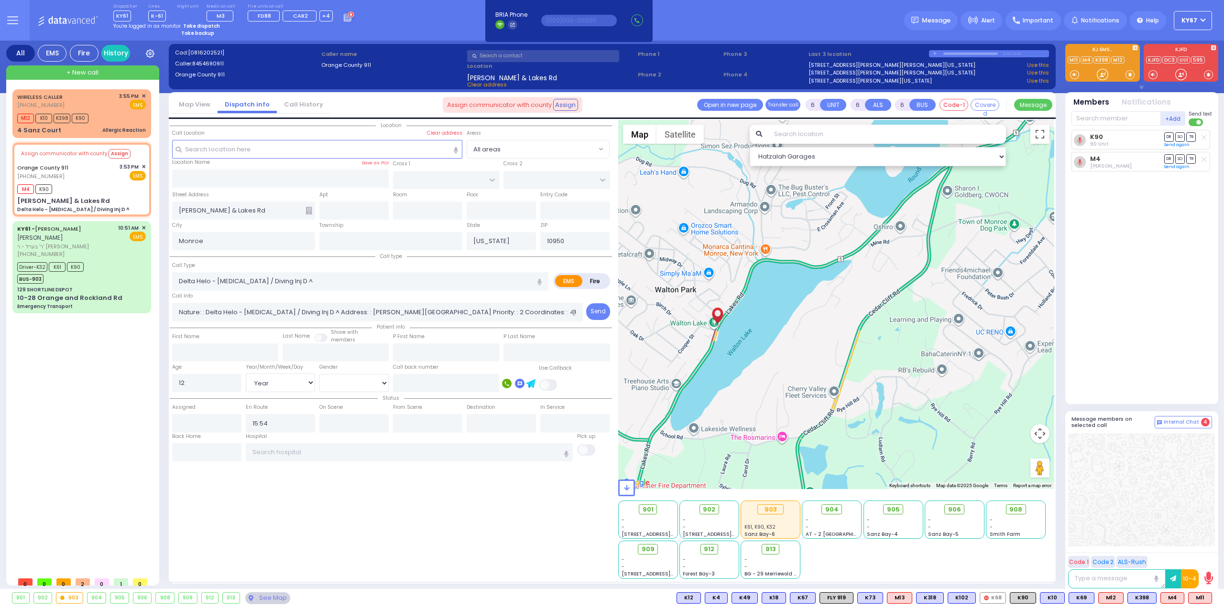
drag, startPoint x: 894, startPoint y: 355, endPoint x: 1086, endPoint y: 186, distance: 255.7
click at [1086, 186] on div "All EMS Fire History Settings" at bounding box center [612, 317] width 1212 height 552
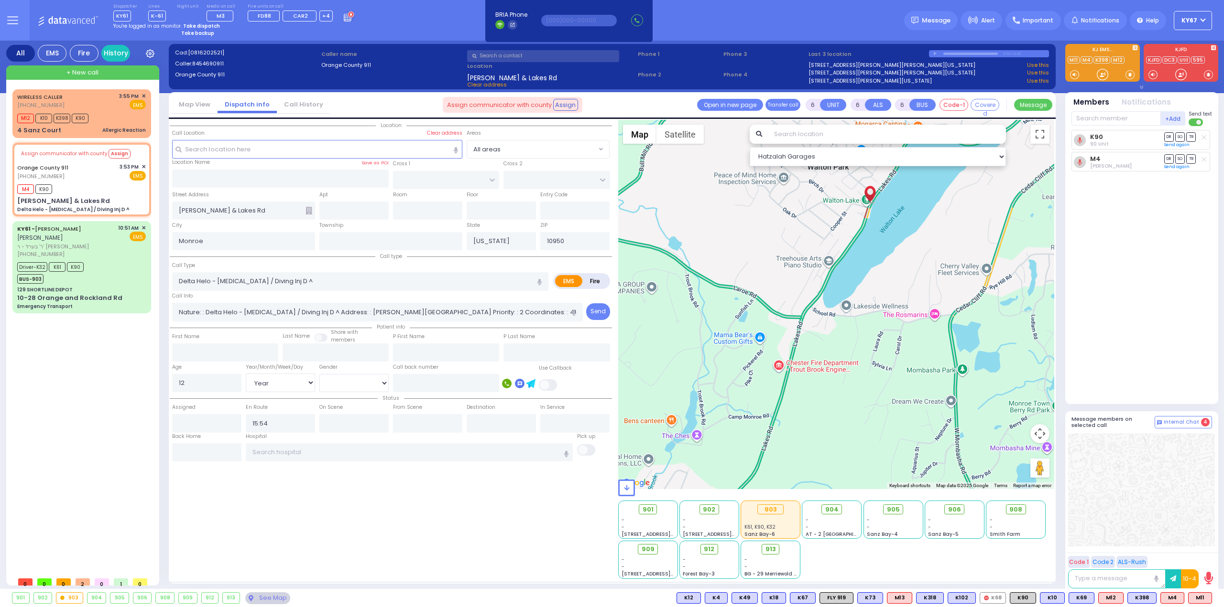
drag, startPoint x: 863, startPoint y: 358, endPoint x: 1013, endPoint y: 235, distance: 194.5
click at [1013, 235] on div at bounding box center [836, 304] width 436 height 369
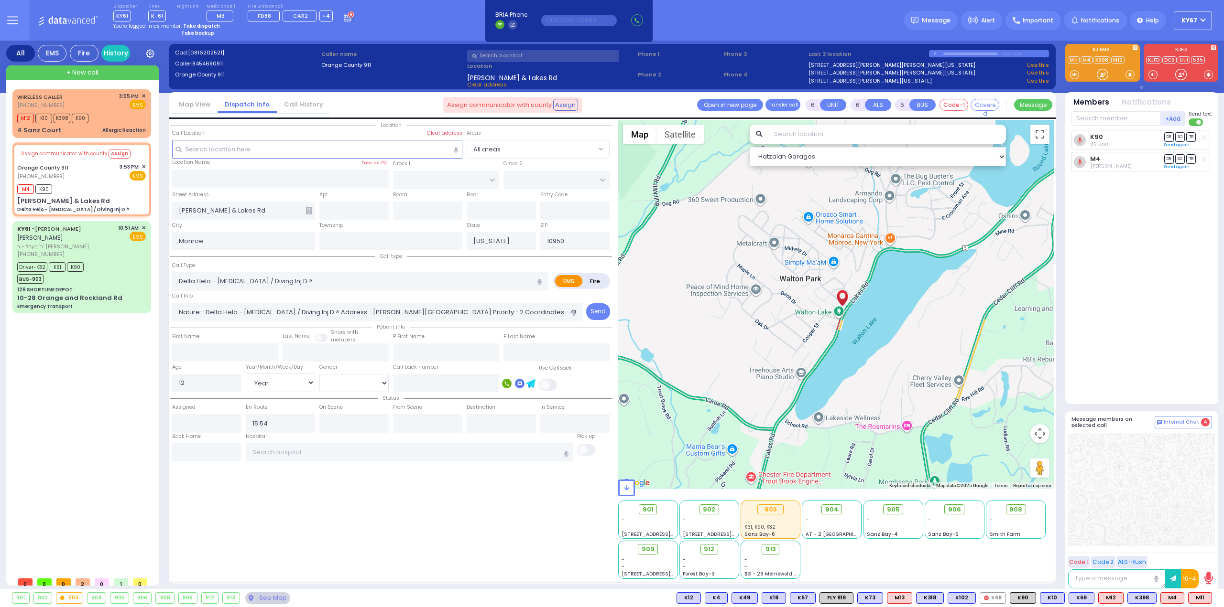
drag, startPoint x: 921, startPoint y: 241, endPoint x: 879, endPoint y: 387, distance: 151.6
click at [879, 387] on div at bounding box center [836, 304] width 436 height 369
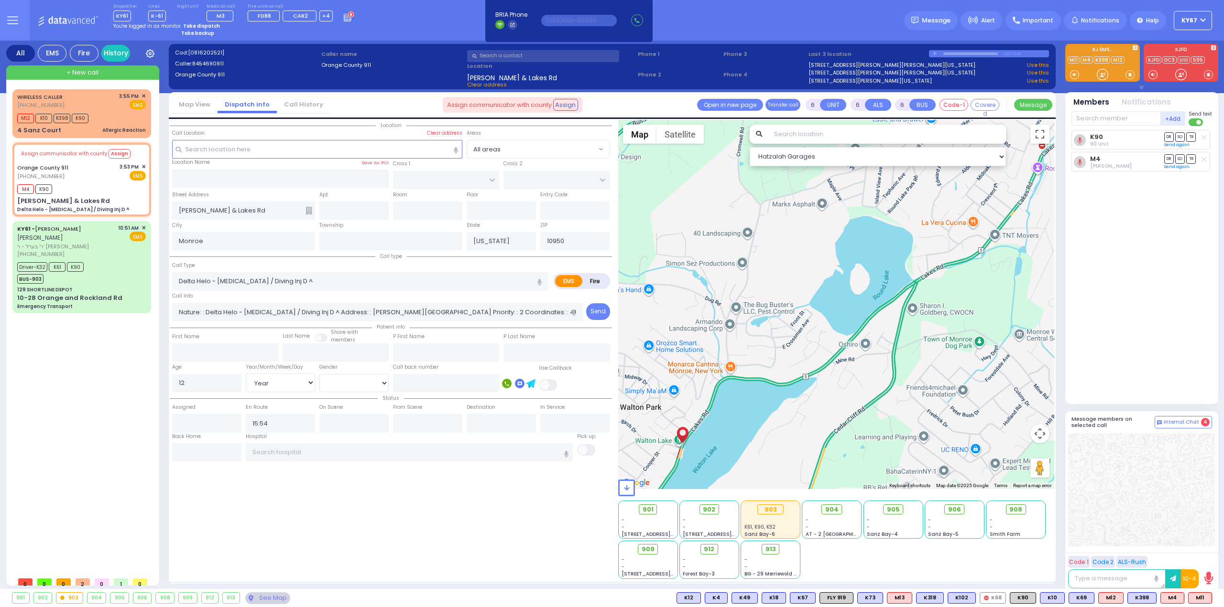
drag, startPoint x: 1008, startPoint y: 276, endPoint x: 863, endPoint y: 371, distance: 173.7
click at [863, 371] on div at bounding box center [836, 304] width 436 height 369
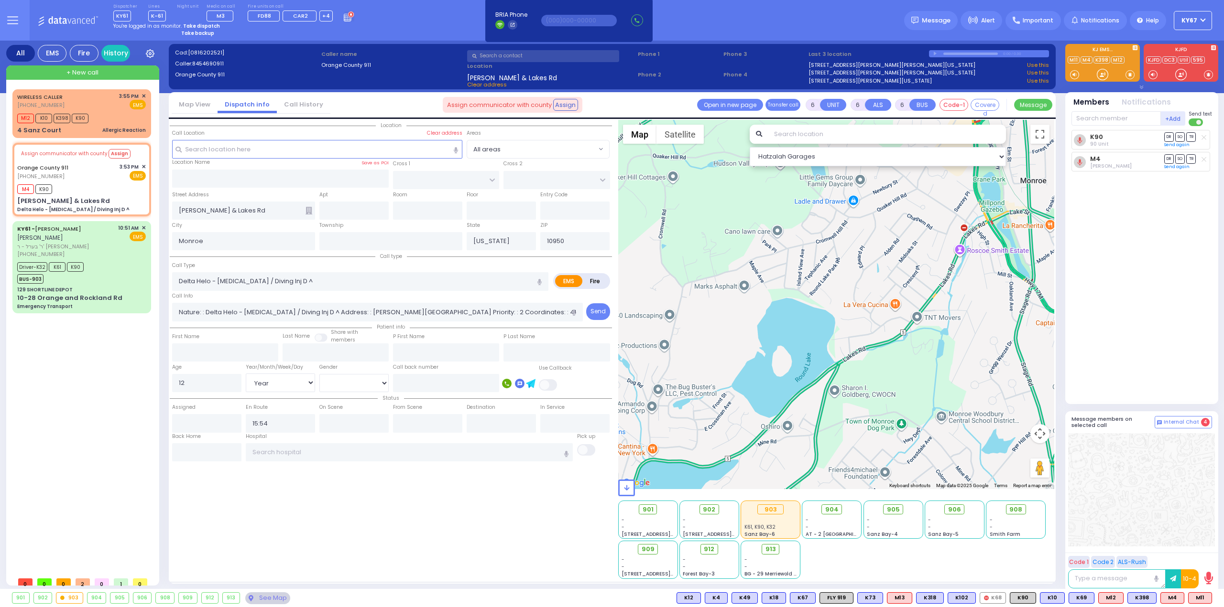
drag, startPoint x: 953, startPoint y: 303, endPoint x: 887, endPoint y: 373, distance: 96.0
click at [887, 373] on div at bounding box center [836, 304] width 436 height 369
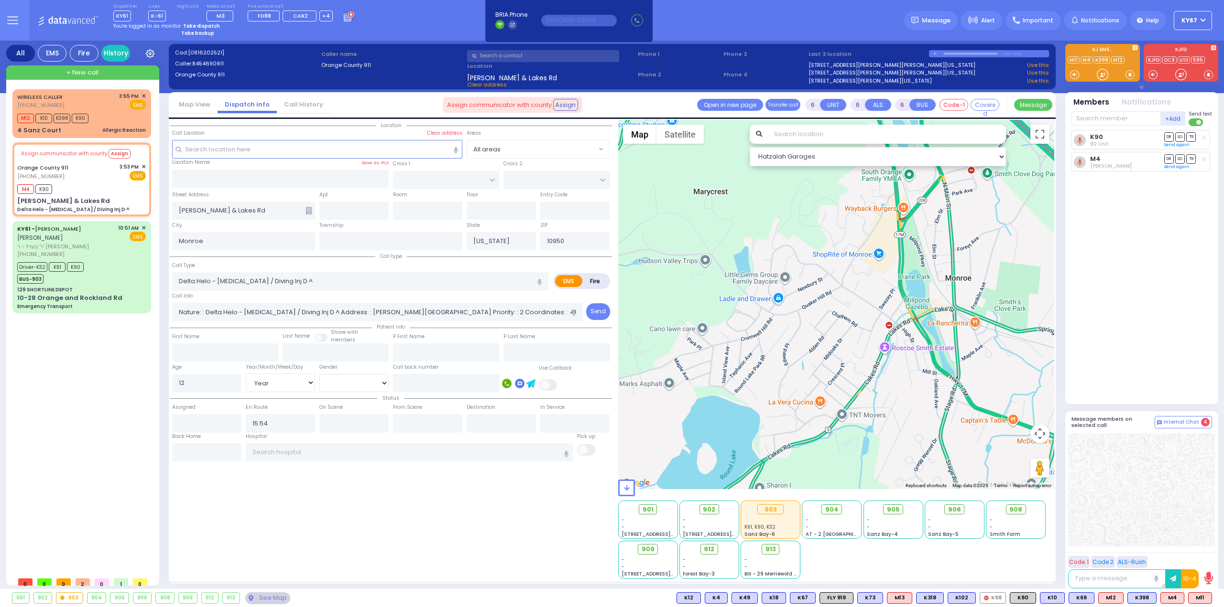
drag, startPoint x: 956, startPoint y: 281, endPoint x: 885, endPoint y: 372, distance: 115.5
click at [885, 372] on div at bounding box center [836, 304] width 436 height 369
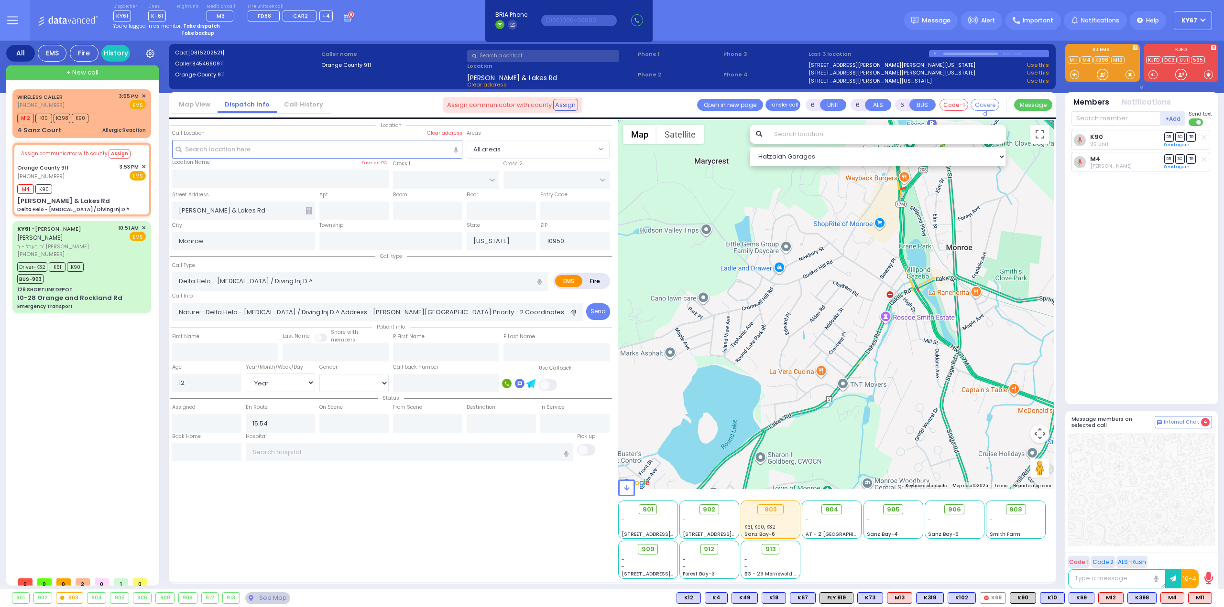
drag, startPoint x: 882, startPoint y: 401, endPoint x: 883, endPoint y: 389, distance: 12.9
click at [883, 389] on div at bounding box center [836, 304] width 436 height 369
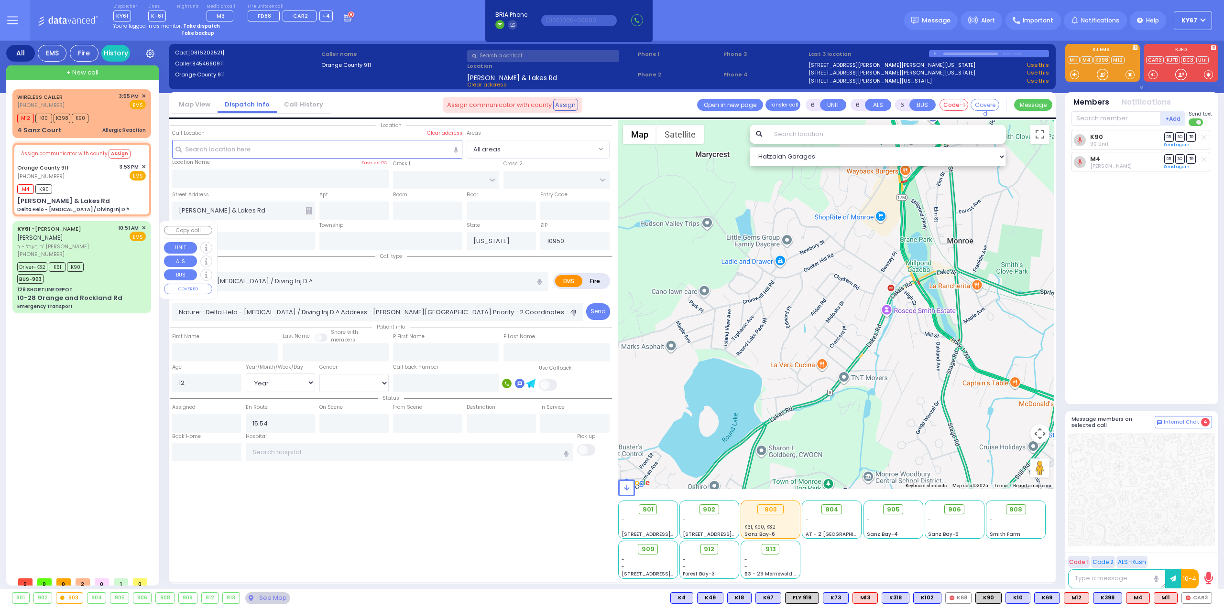
click at [104, 249] on span "ר' בערל - ר' [PERSON_NAME]" at bounding box center [65, 247] width 97 height 8
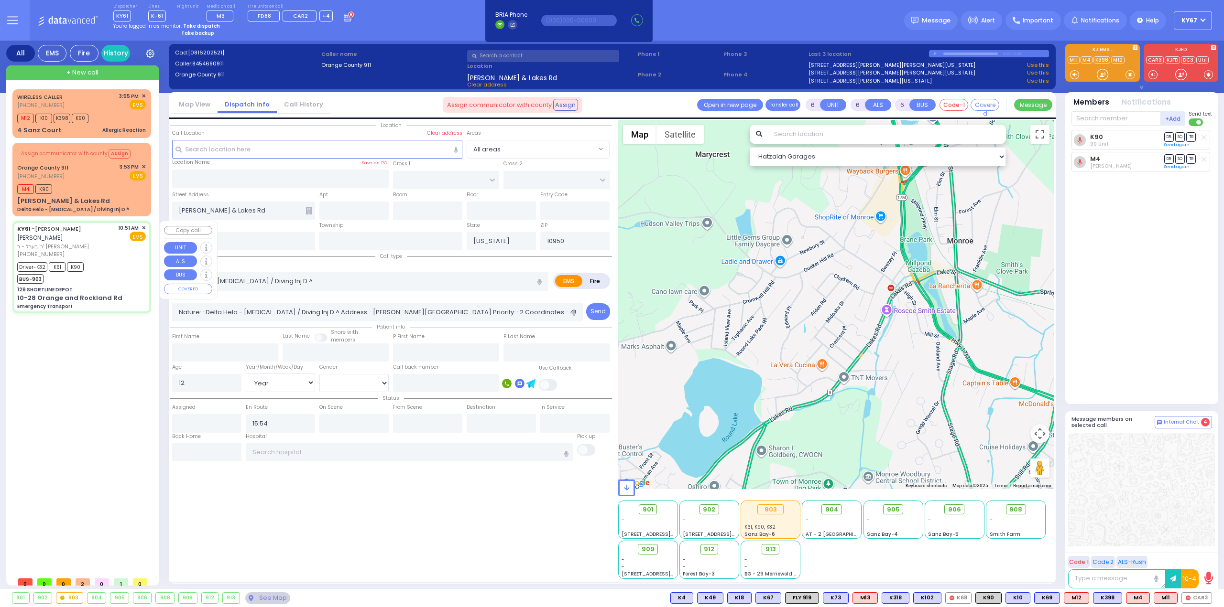
select select
type input "Emergency Transport"
radio input "true"
type input "[PERSON_NAME]"
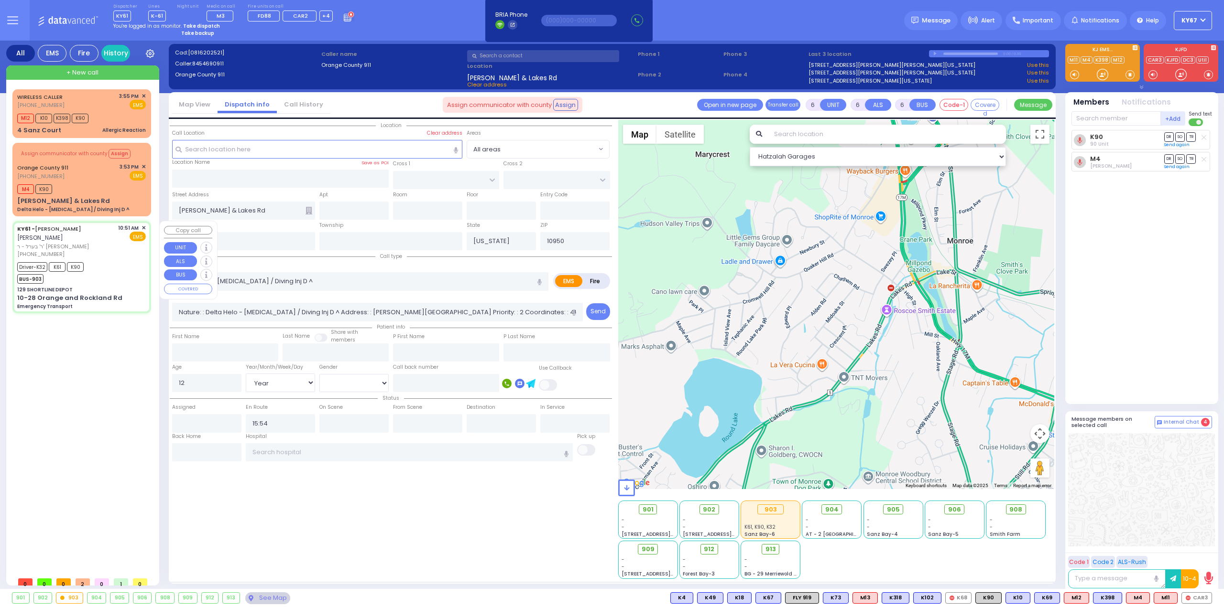
type input "[PERSON_NAME]"
type input "10"
select select "Year"
select select "[DEMOGRAPHIC_DATA]"
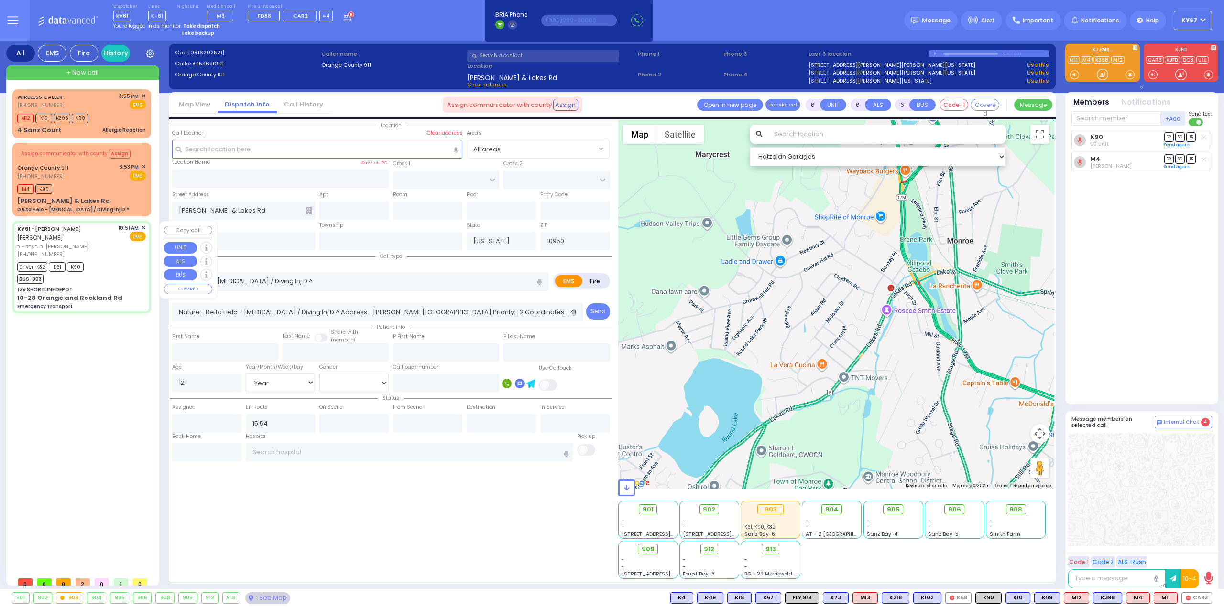
type input "10:51"
type input "10:52"
type input "11:05"
type input "11:18"
select select "Hatzalah Garages"
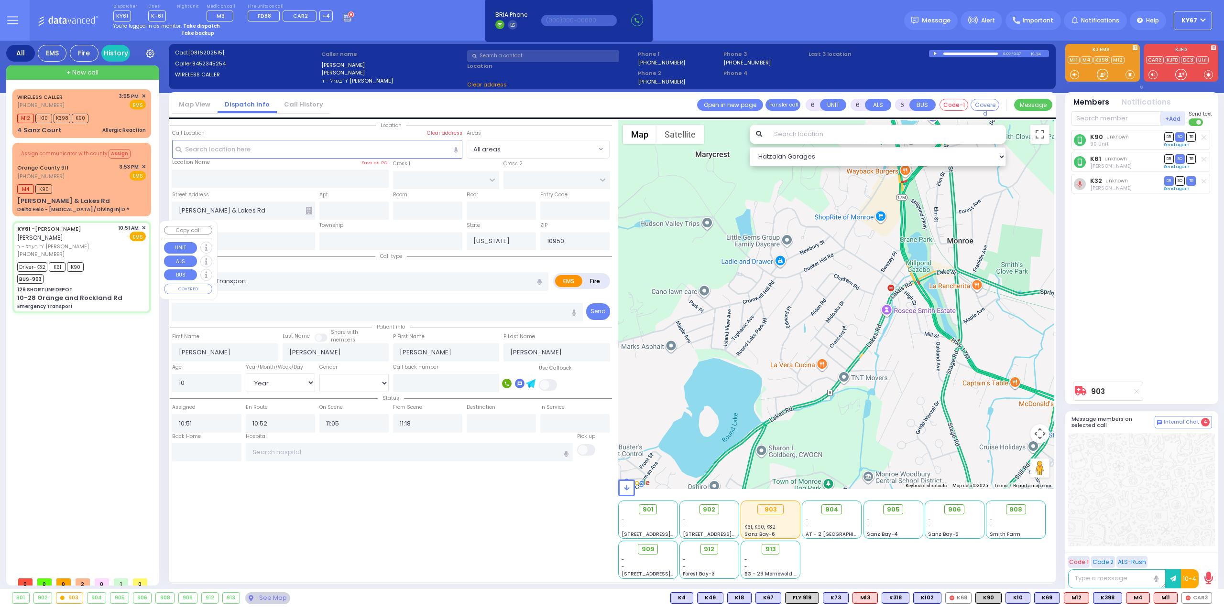
type input "129 SHORTLINE DEPOT"
type input "10-28 Orange and Rockland Rd"
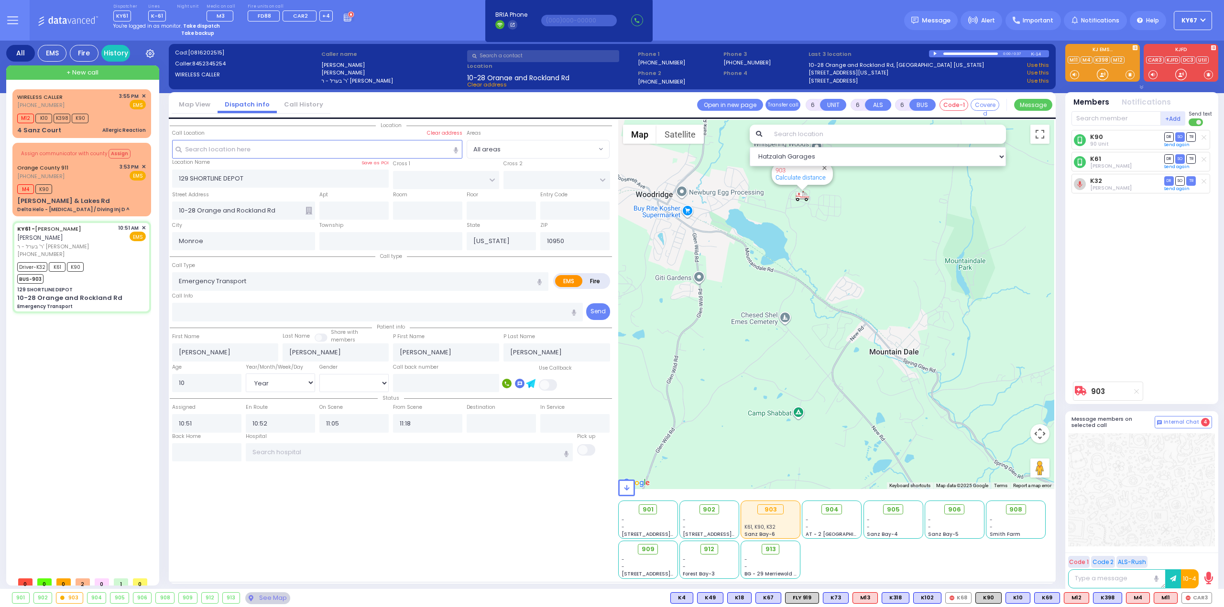
drag, startPoint x: 795, startPoint y: 234, endPoint x: 795, endPoint y: 307, distance: 73.6
click at [794, 308] on div "903 Calculate distance" at bounding box center [836, 304] width 436 height 369
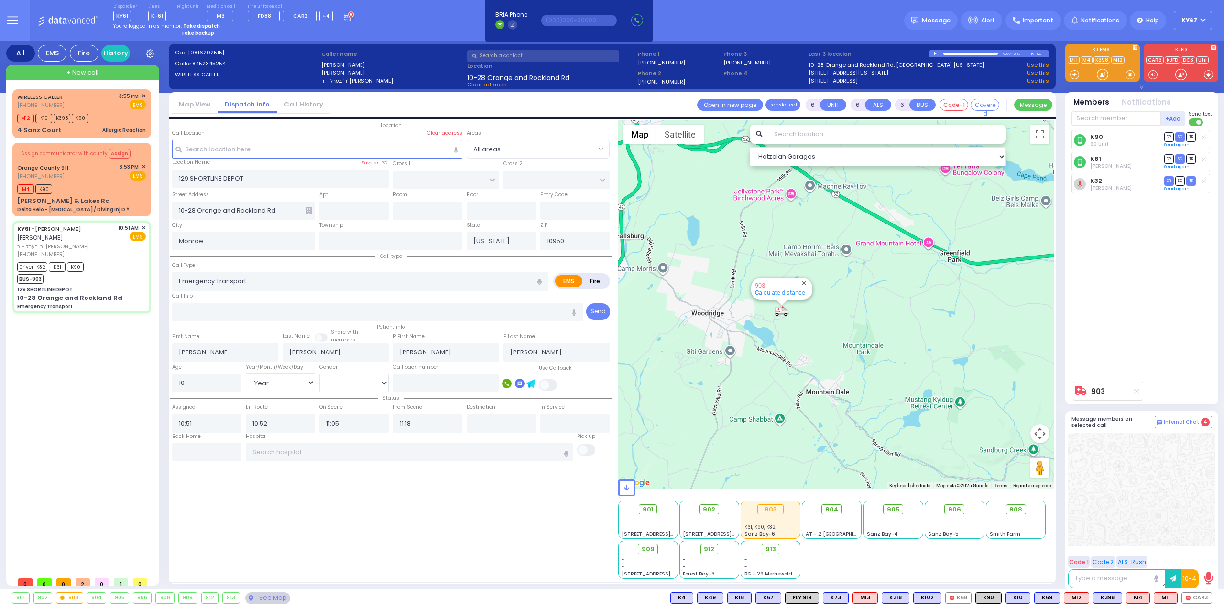
click at [534, 518] on div "Location All areas" at bounding box center [391, 349] width 442 height 459
